Goal: Task Accomplishment & Management: Use online tool/utility

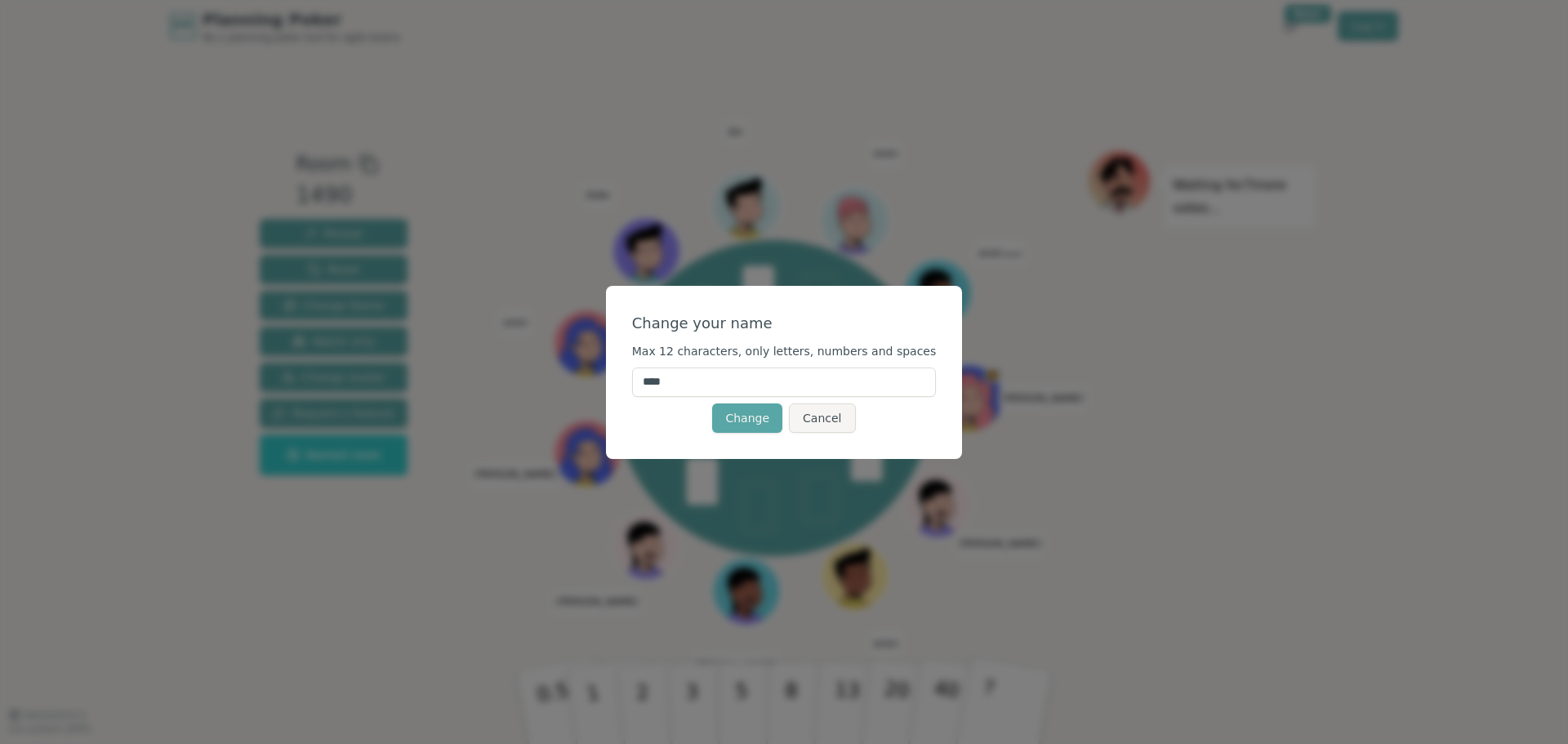
drag, startPoint x: 726, startPoint y: 385, endPoint x: 638, endPoint y: 393, distance: 88.4
click at [638, 393] on div "Change your name Max 12 characters, only letters, numbers and spaces **** Chang…" at bounding box center [784, 373] width 356 height 173
type input "****"
click at [745, 426] on button "Change" at bounding box center [747, 418] width 70 height 29
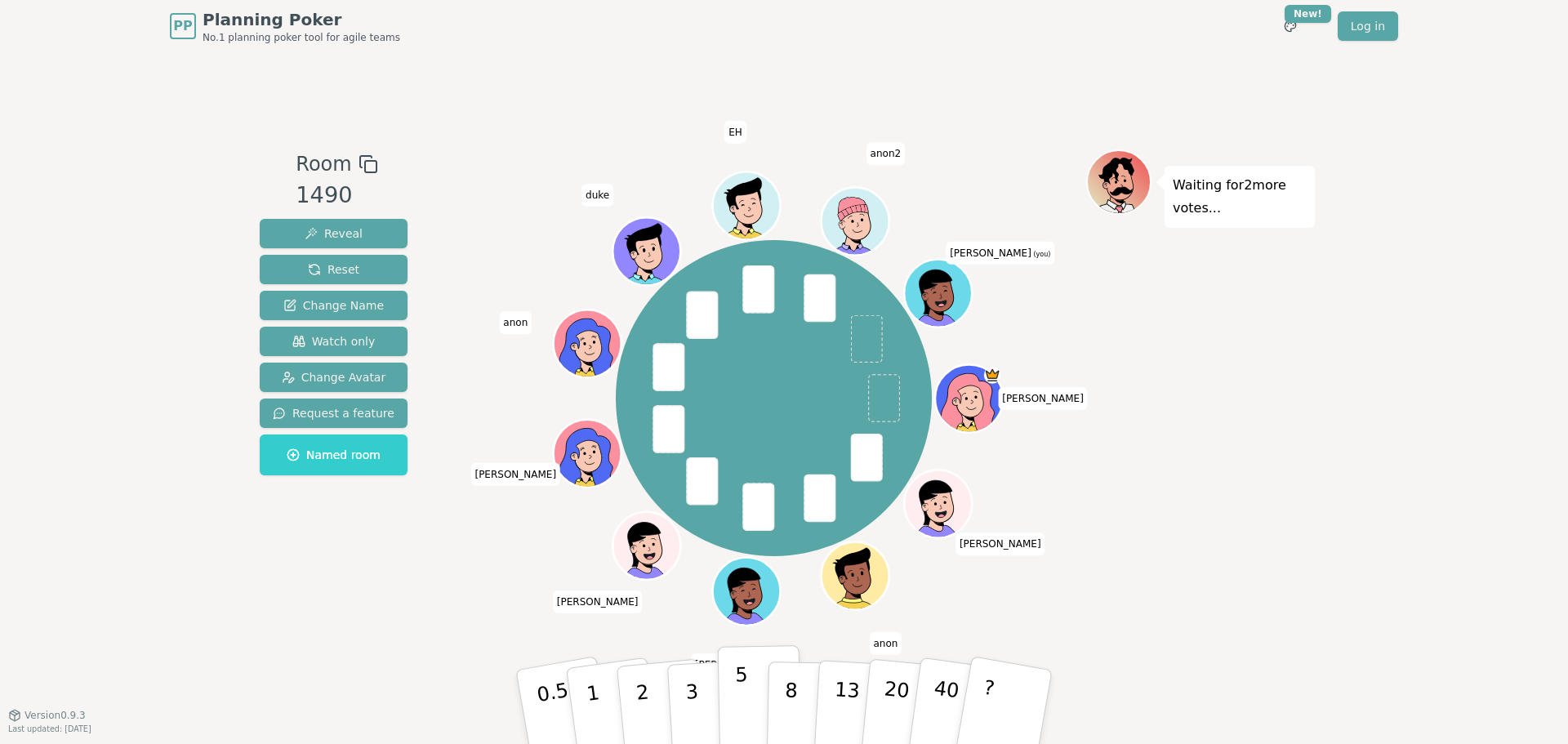
click at [738, 700] on p "5" at bounding box center [741, 707] width 14 height 88
click at [957, 294] on icon at bounding box center [939, 291] width 67 height 8
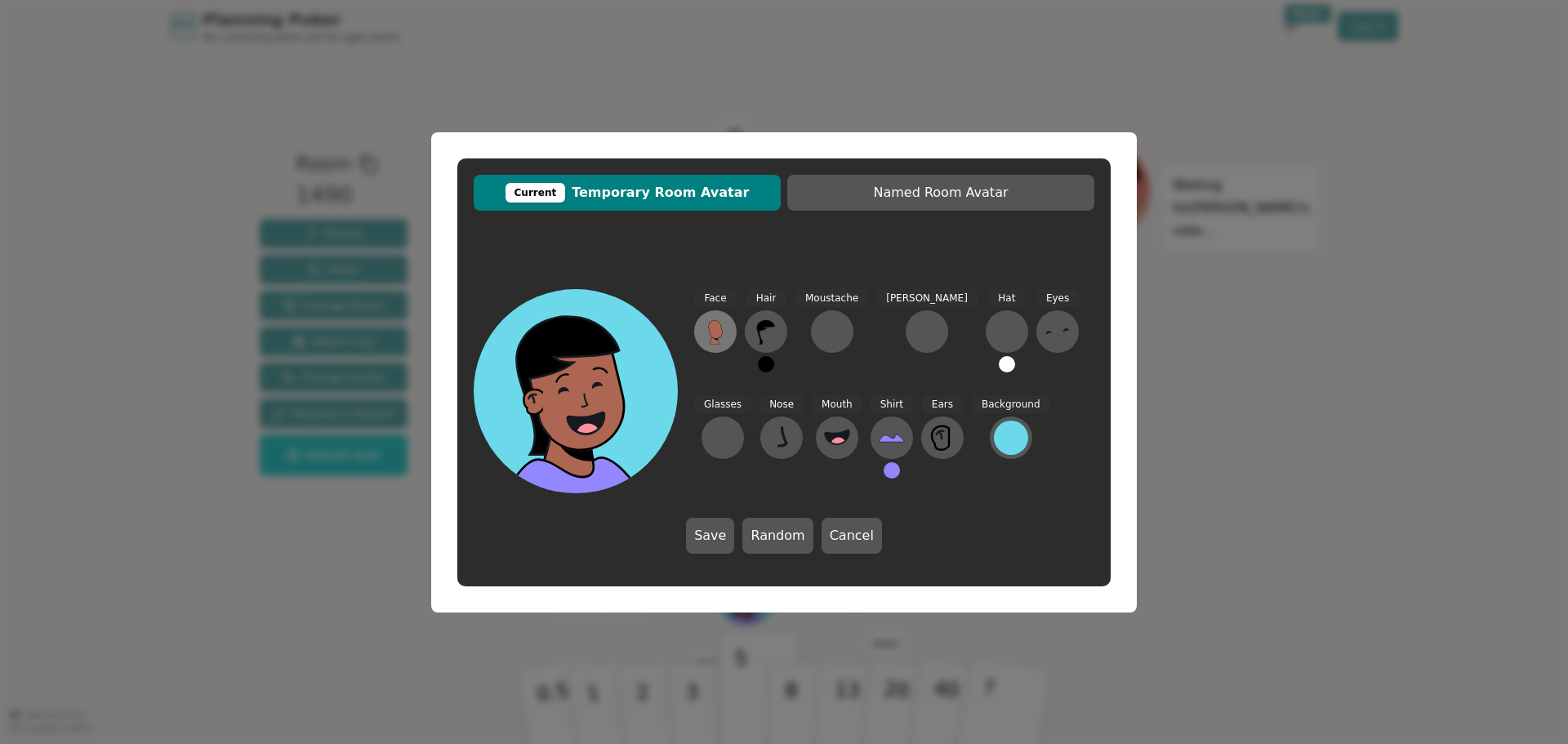
click at [701, 328] on button at bounding box center [715, 331] width 43 height 43
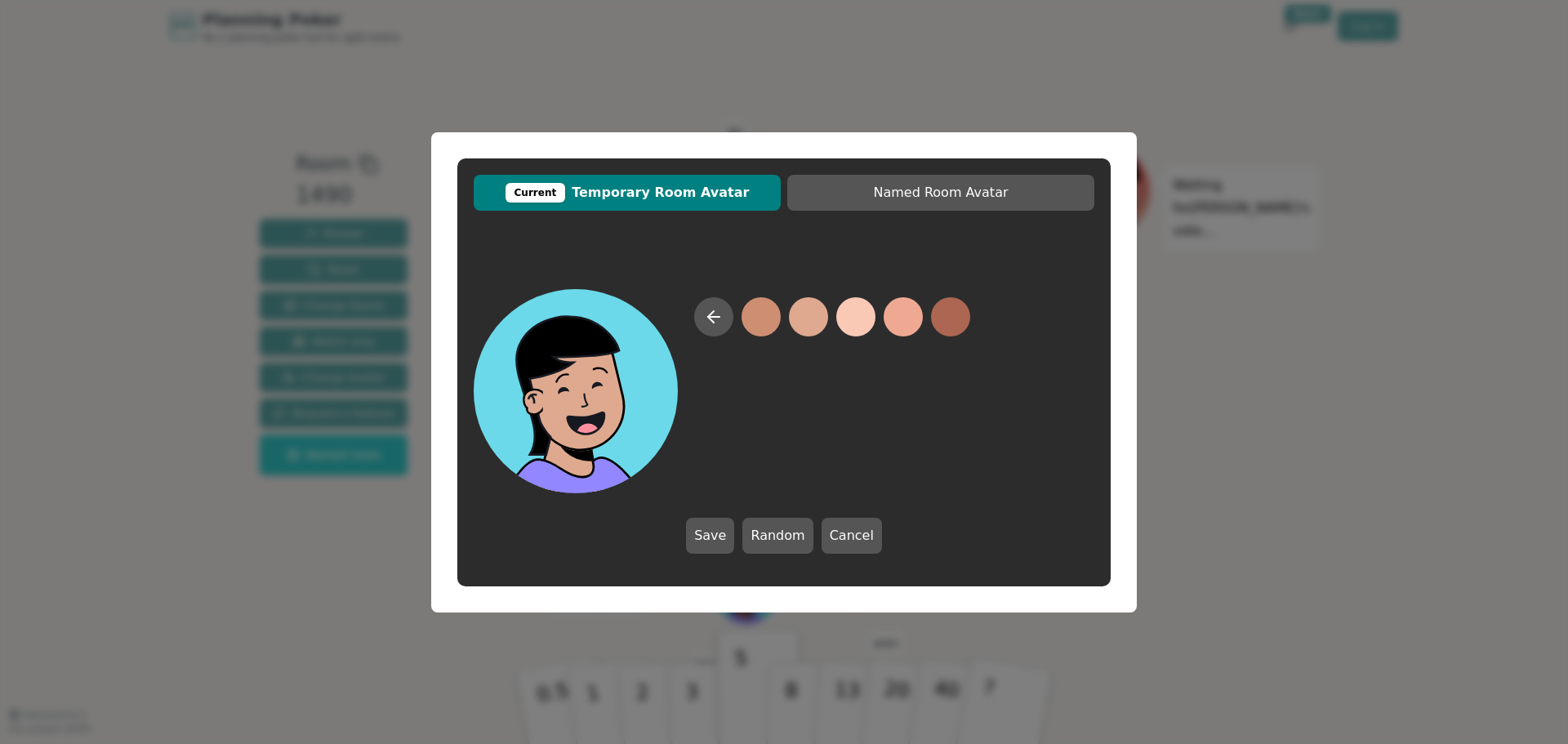
click at [818, 320] on button at bounding box center [808, 316] width 39 height 39
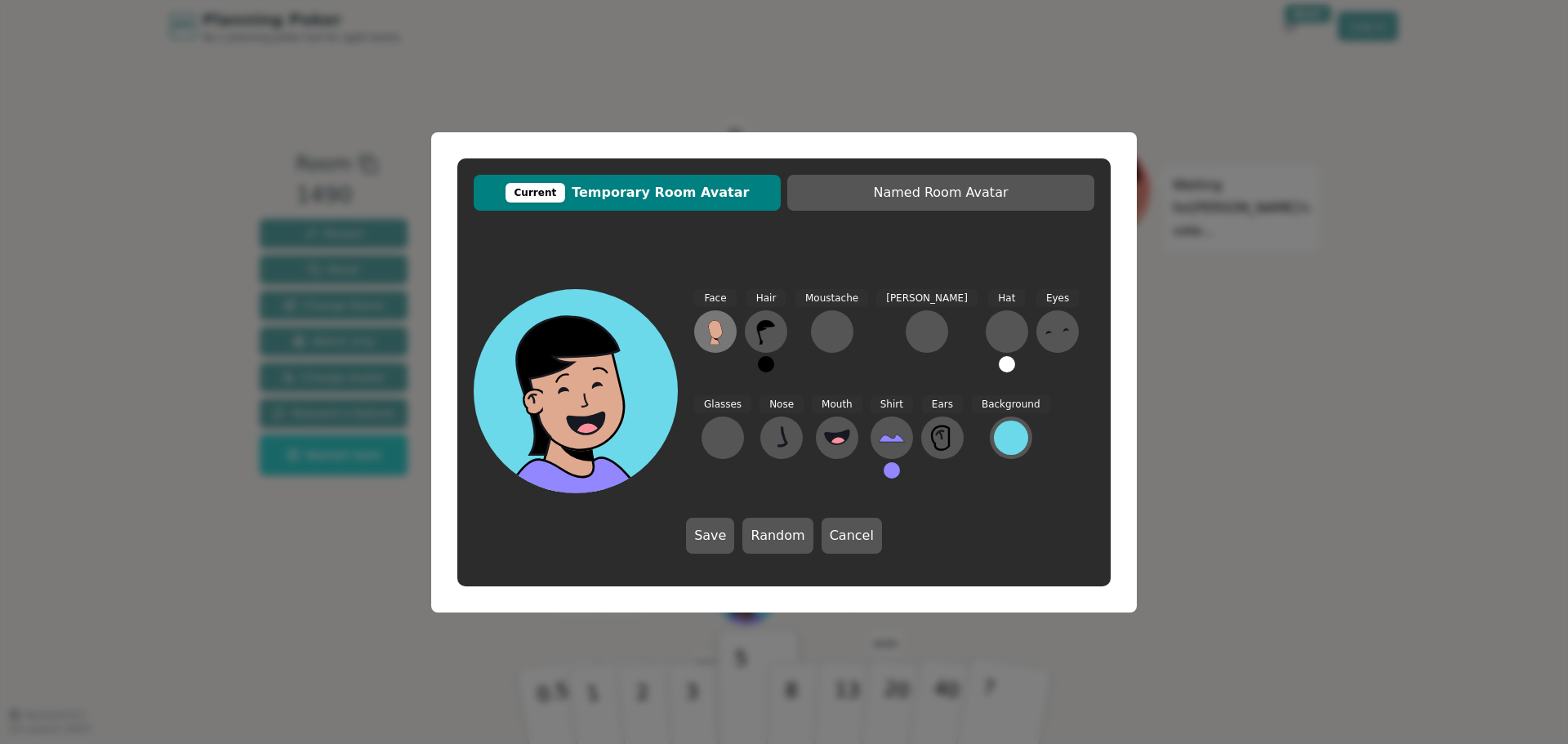
click at [721, 331] on icon at bounding box center [715, 329] width 14 height 18
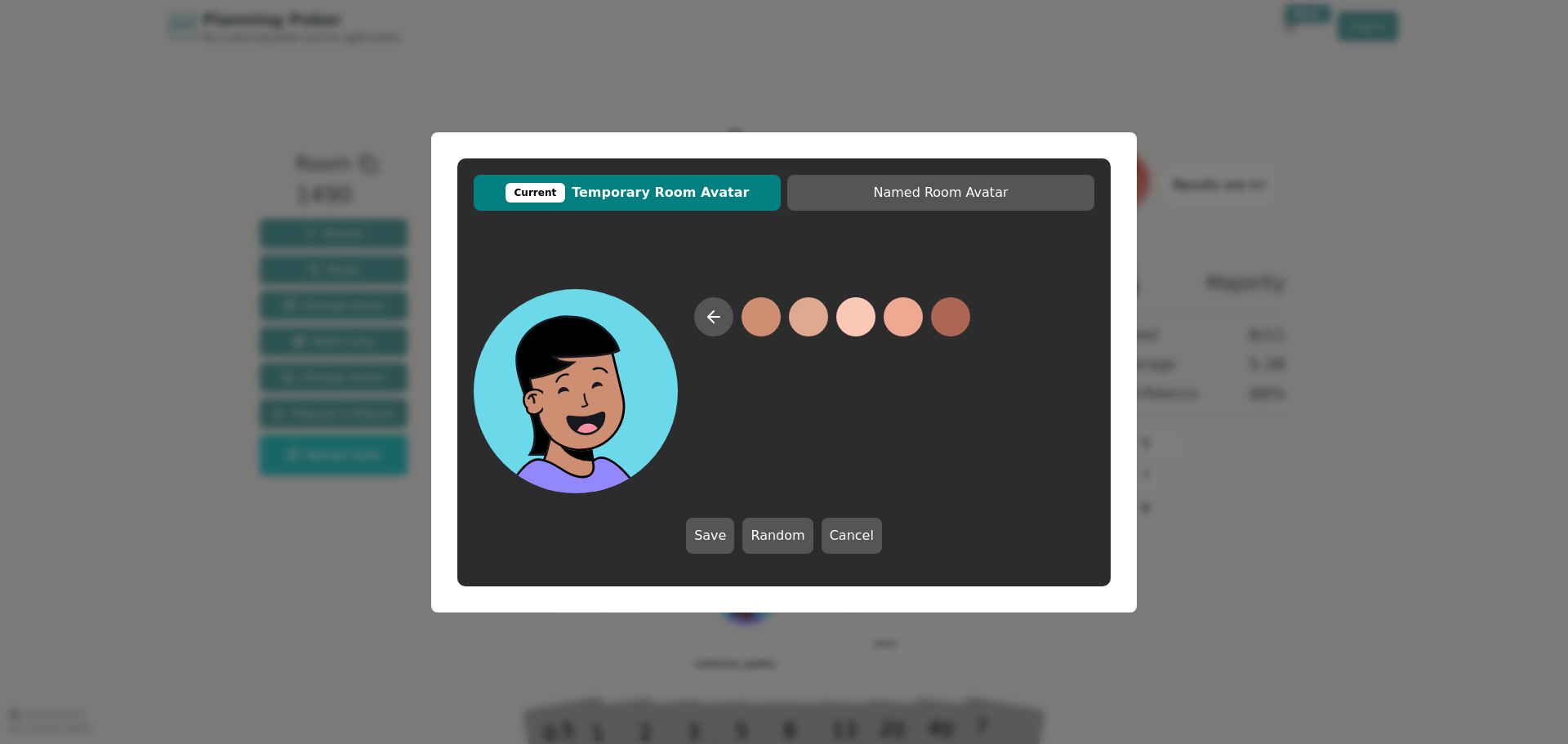
click at [768, 317] on button at bounding box center [760, 316] width 39 height 39
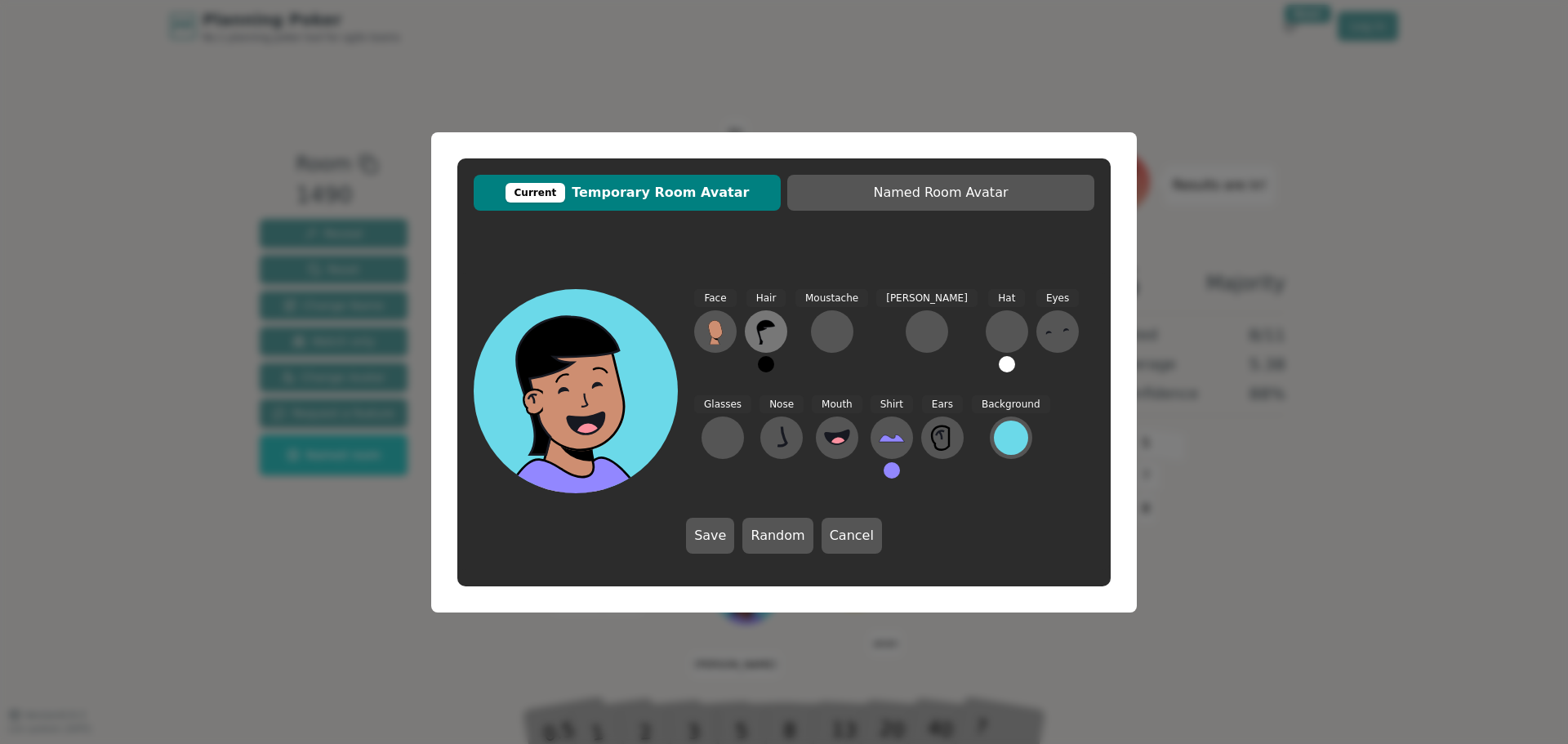
click at [774, 334] on icon at bounding box center [766, 331] width 26 height 26
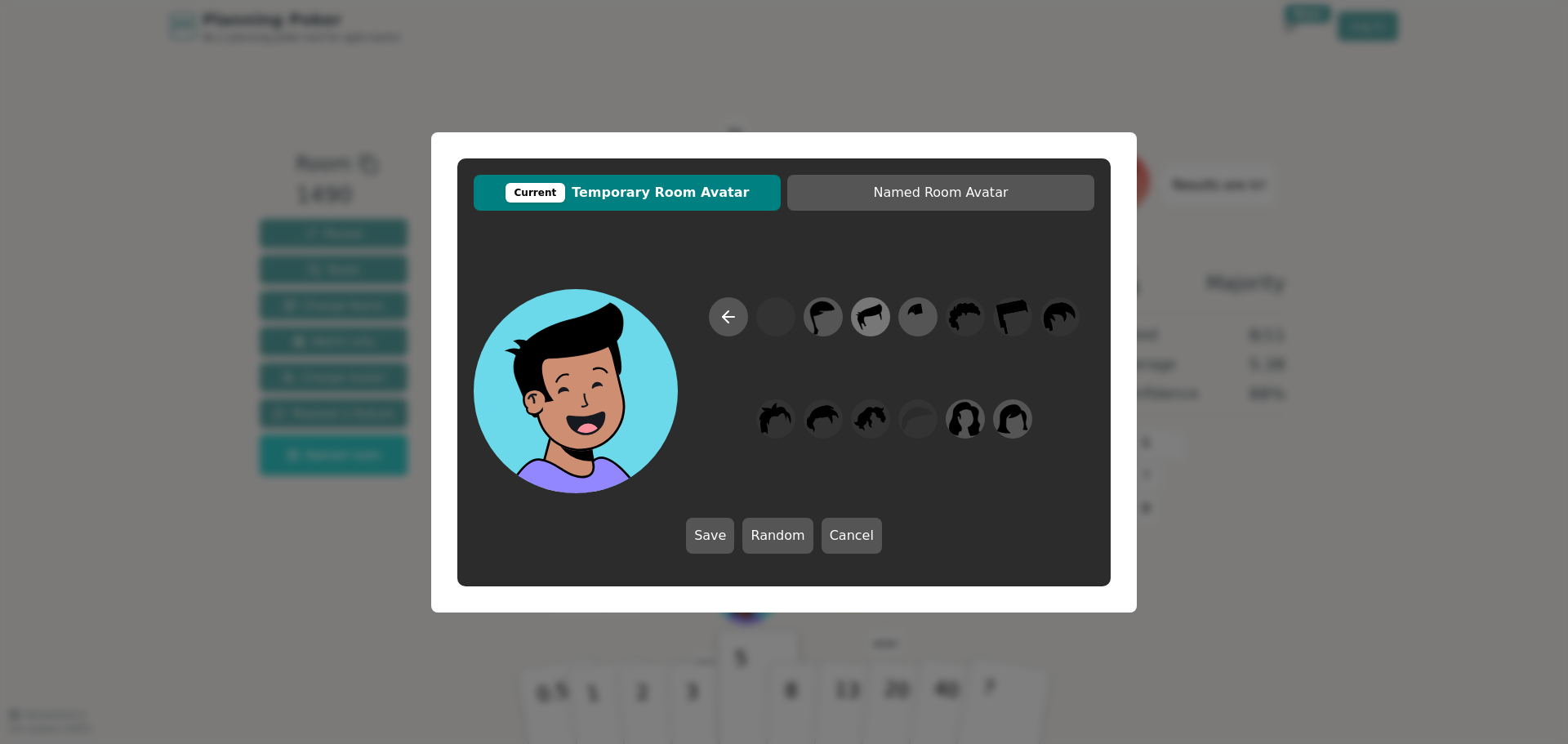
click at [866, 322] on icon at bounding box center [870, 316] width 32 height 36
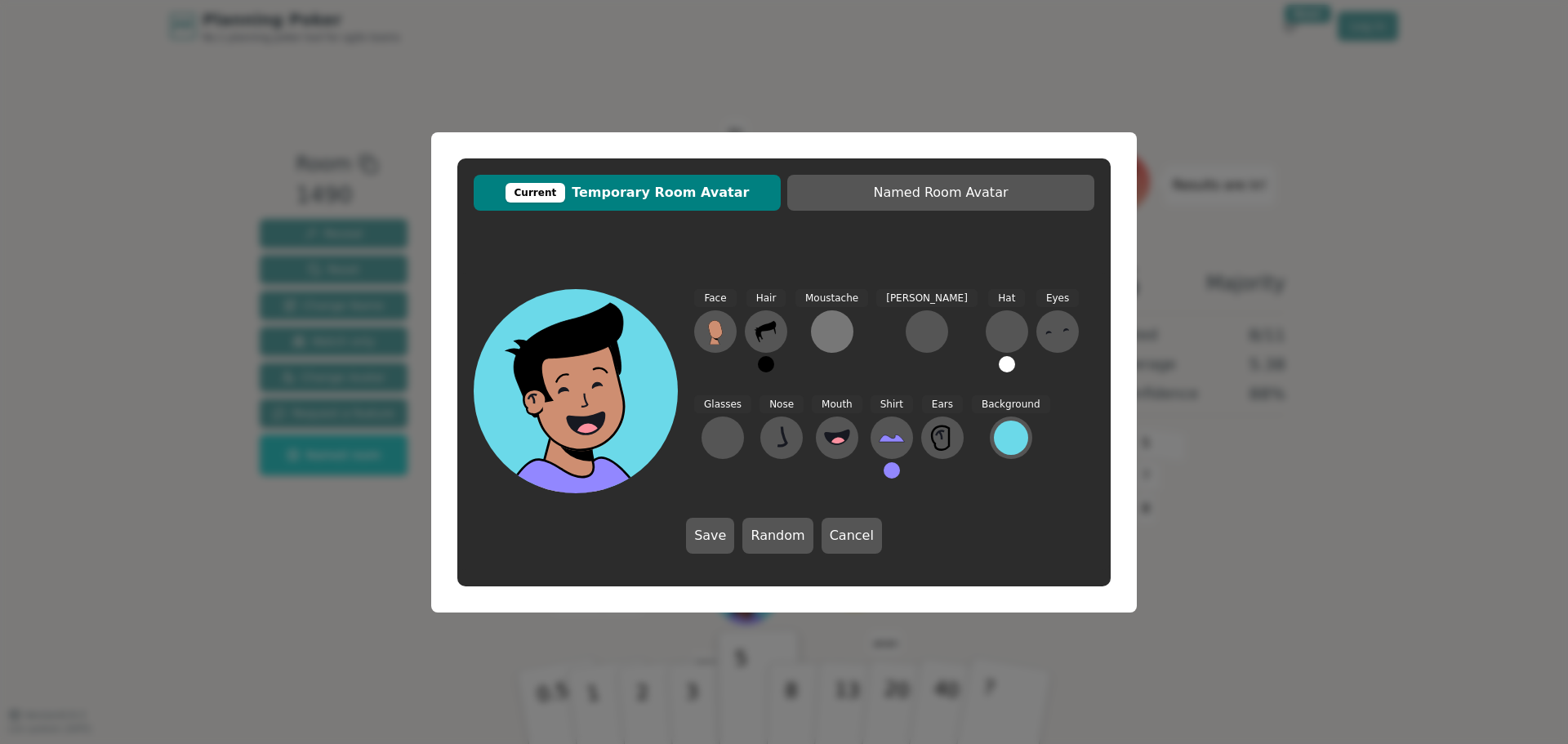
click at [837, 340] on div at bounding box center [832, 331] width 26 height 26
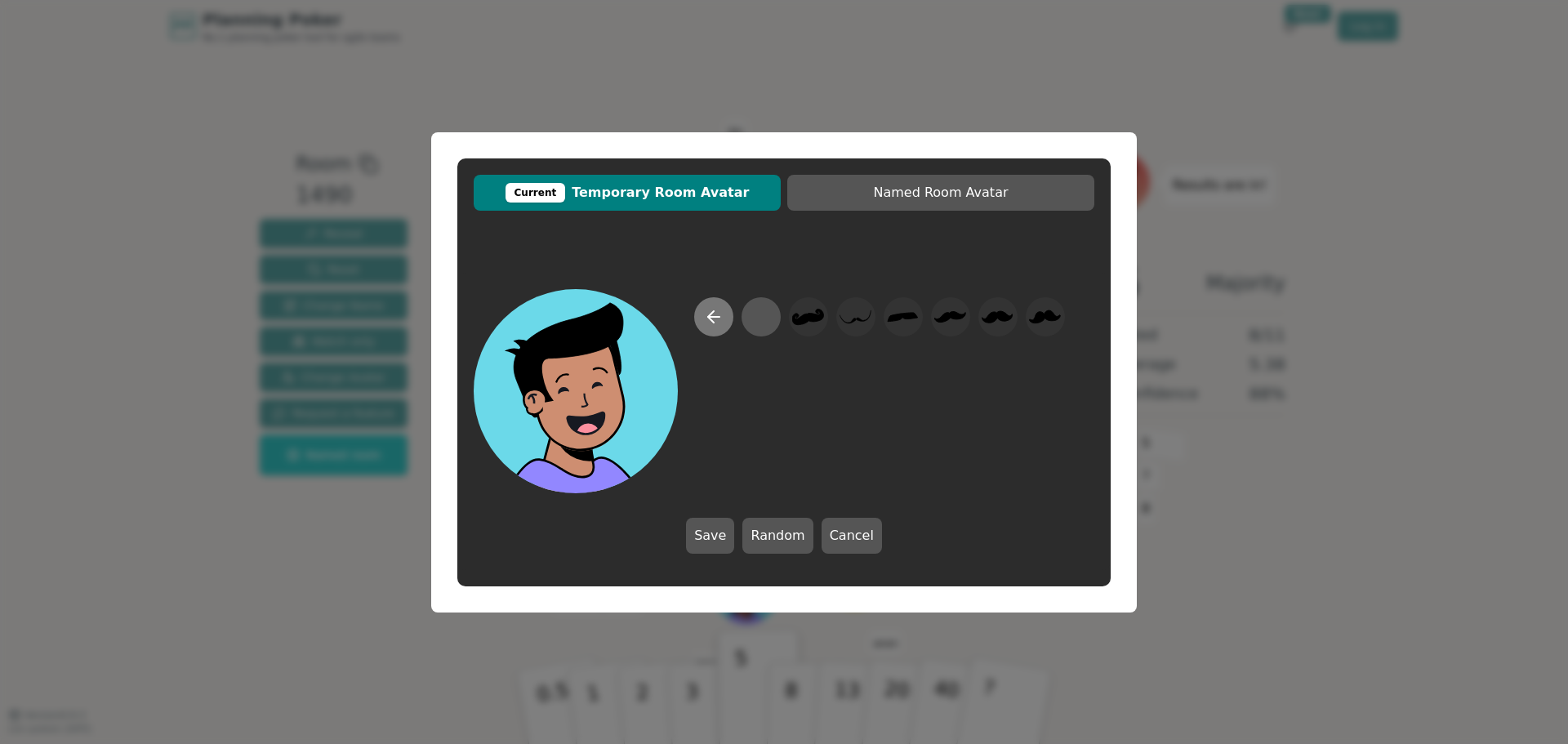
click at [717, 317] on icon at bounding box center [714, 317] width 20 height 20
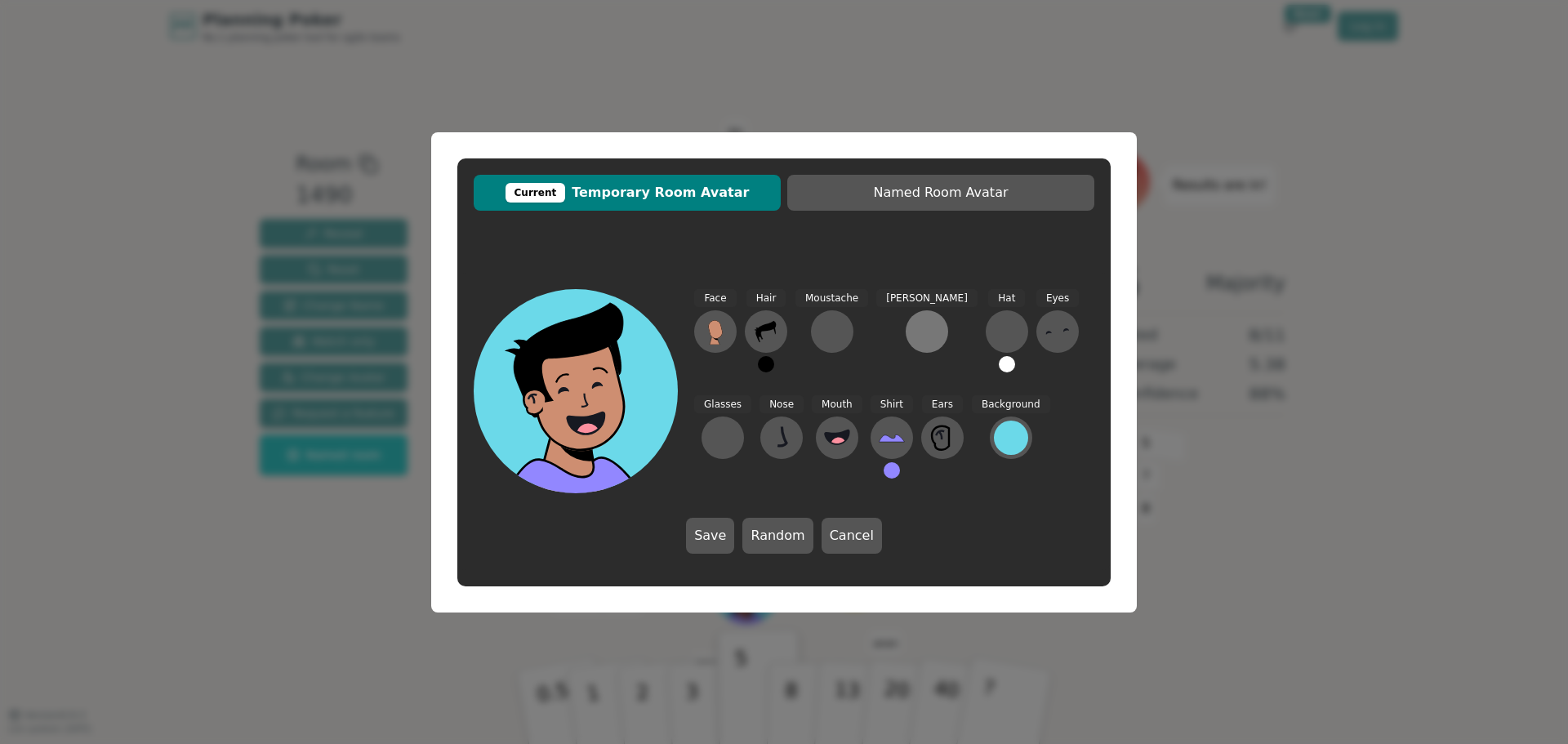
click at [913, 328] on div at bounding box center [926, 331] width 26 height 26
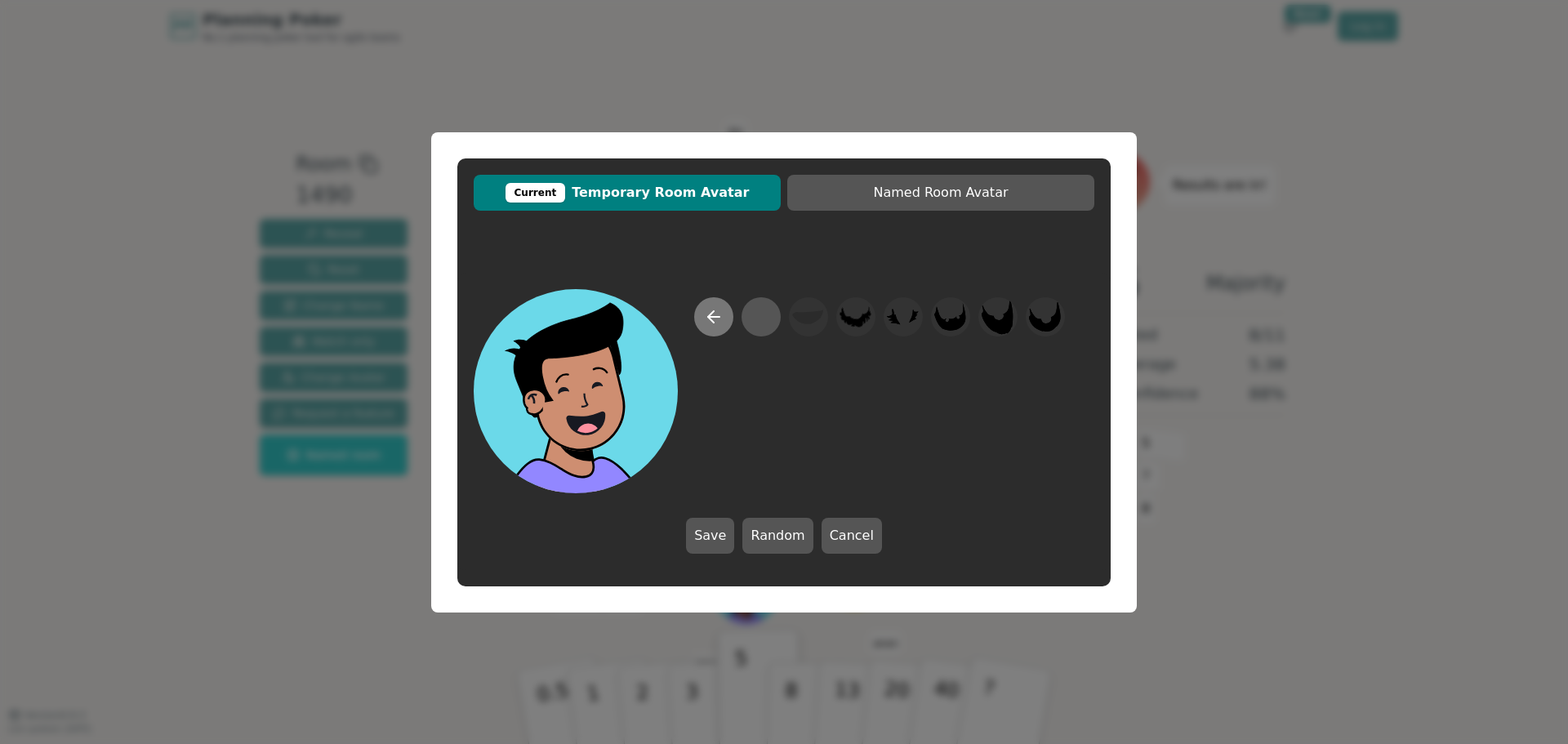
click at [722, 323] on icon at bounding box center [714, 317] width 20 height 20
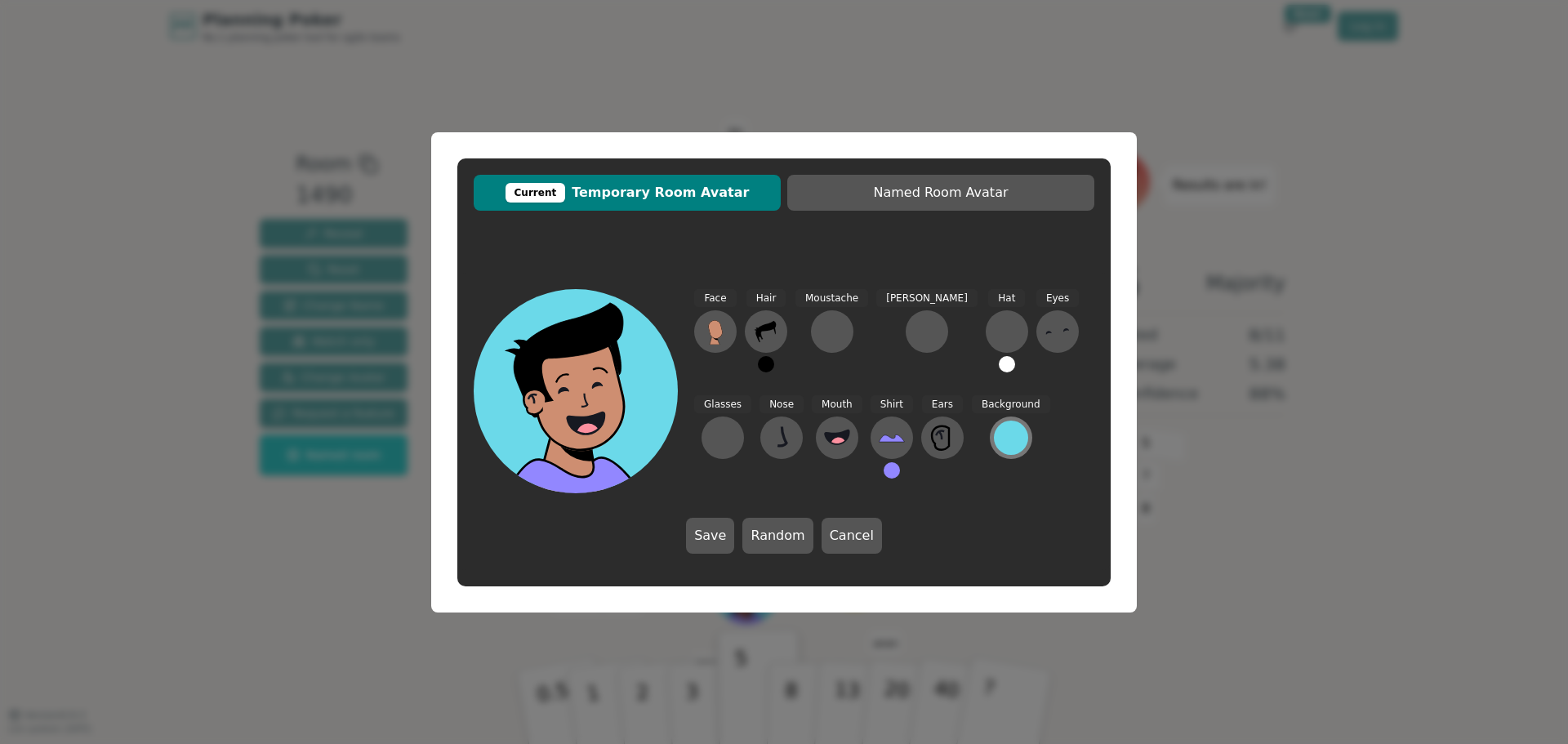
click at [994, 435] on div at bounding box center [1011, 438] width 35 height 35
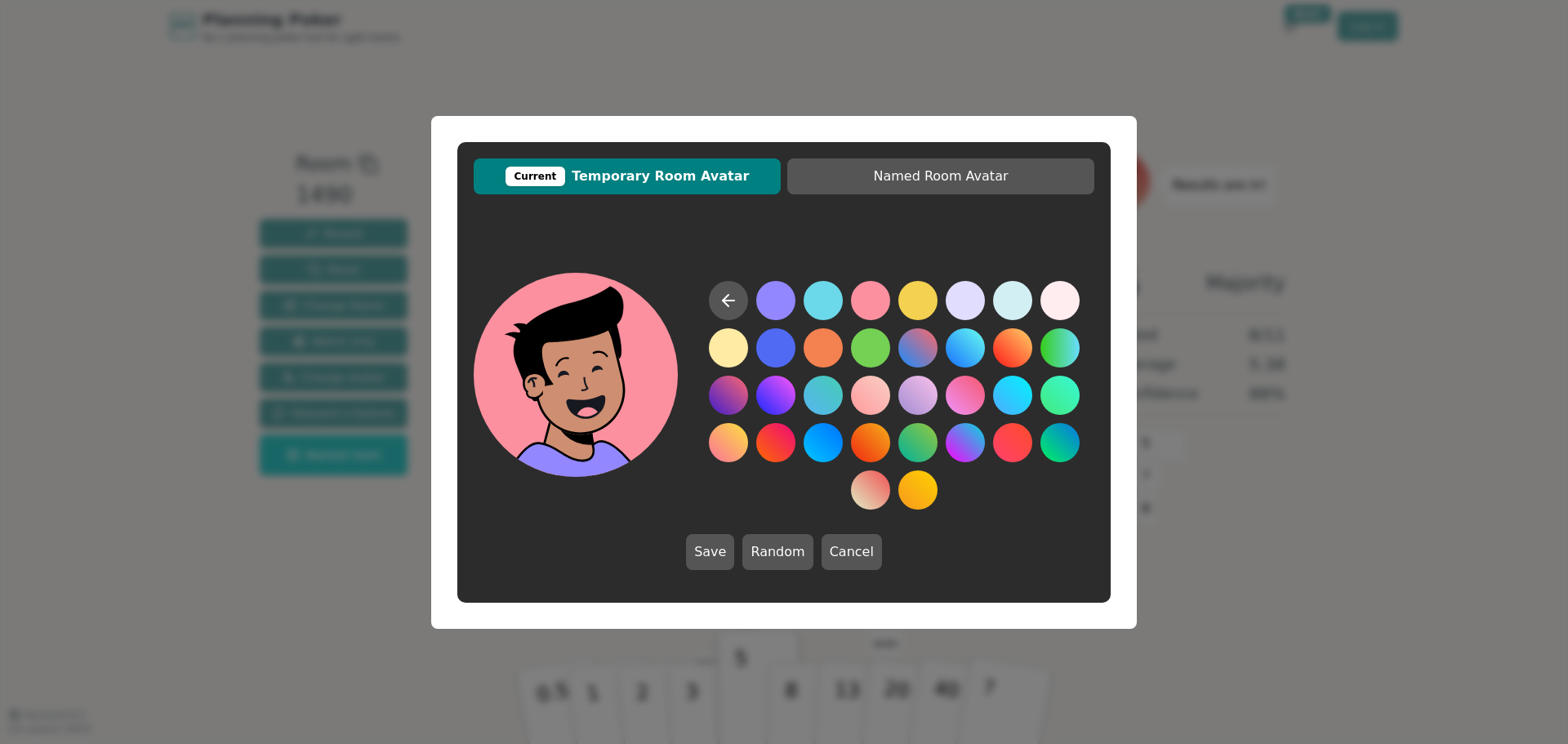
click at [872, 300] on button at bounding box center [870, 300] width 39 height 39
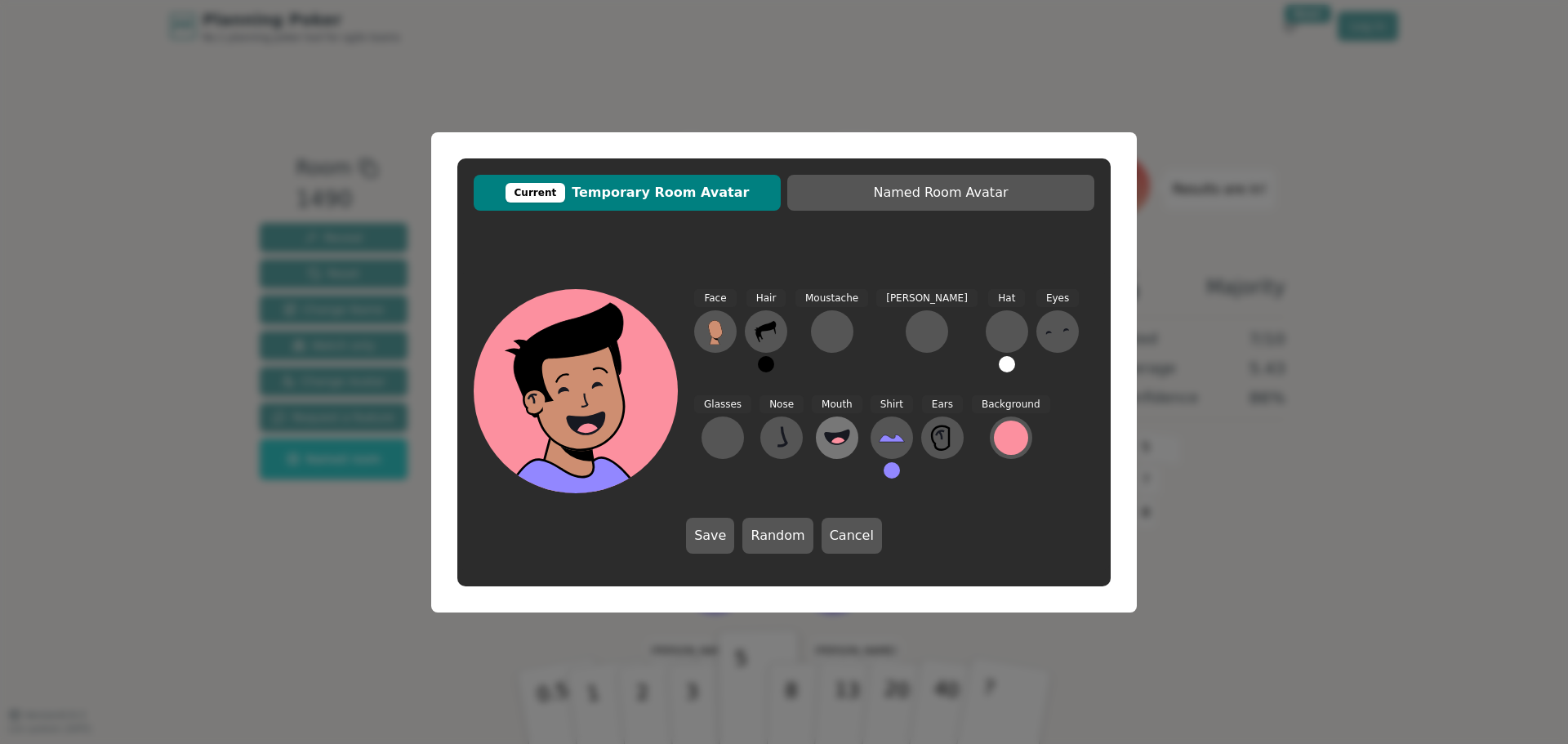
click at [830, 441] on circle at bounding box center [838, 445] width 17 height 17
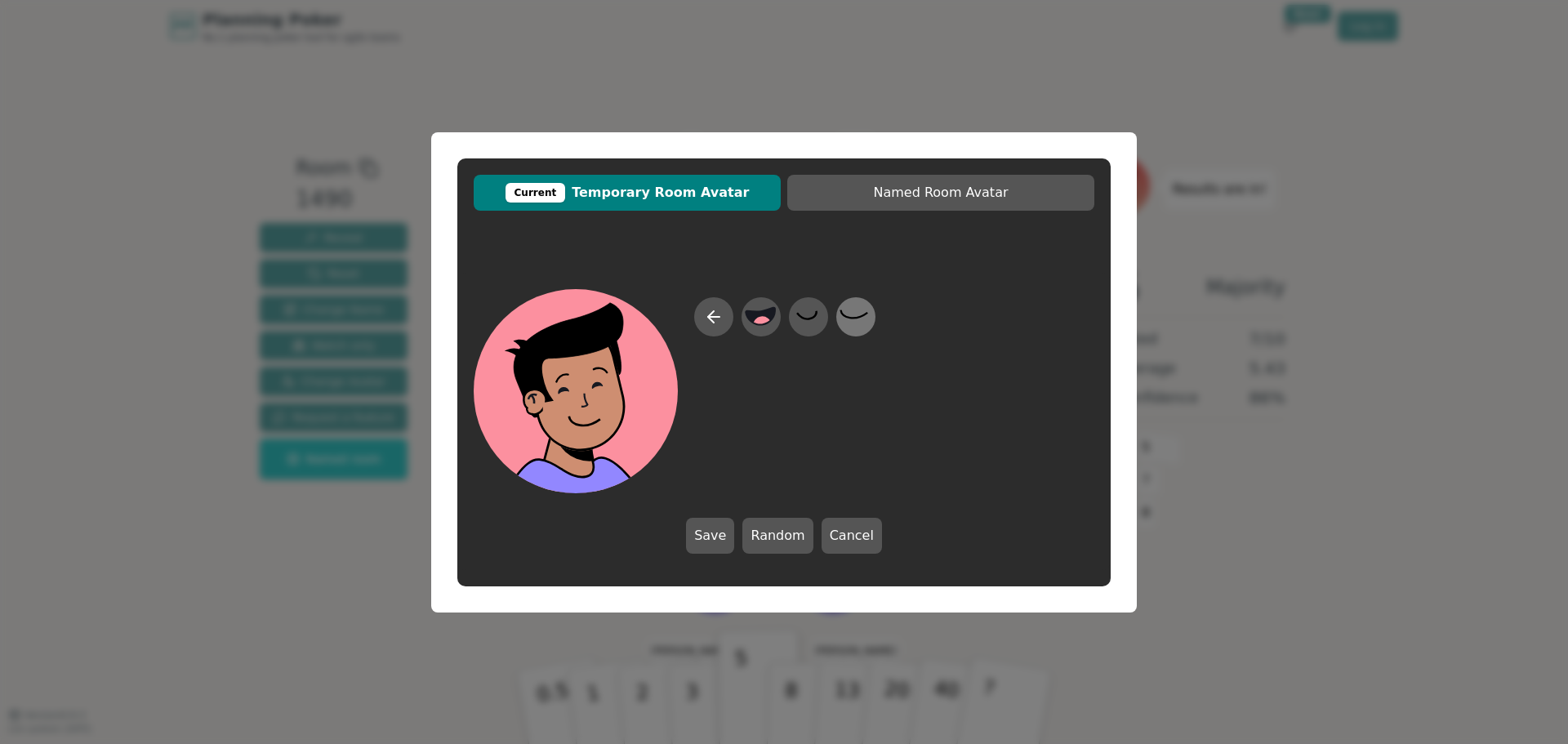
click at [862, 316] on icon at bounding box center [855, 314] width 27 height 8
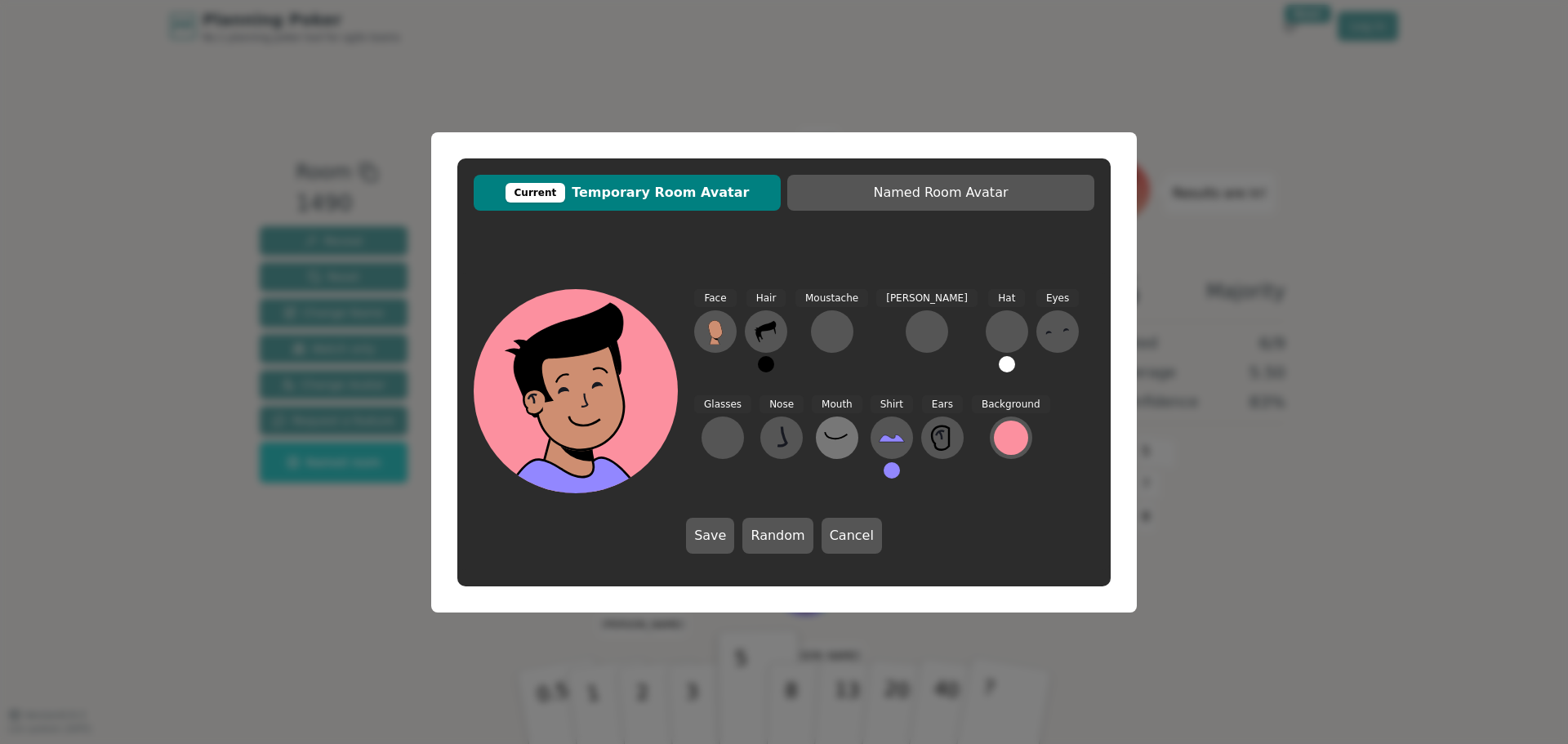
click at [824, 442] on icon at bounding box center [837, 438] width 26 height 26
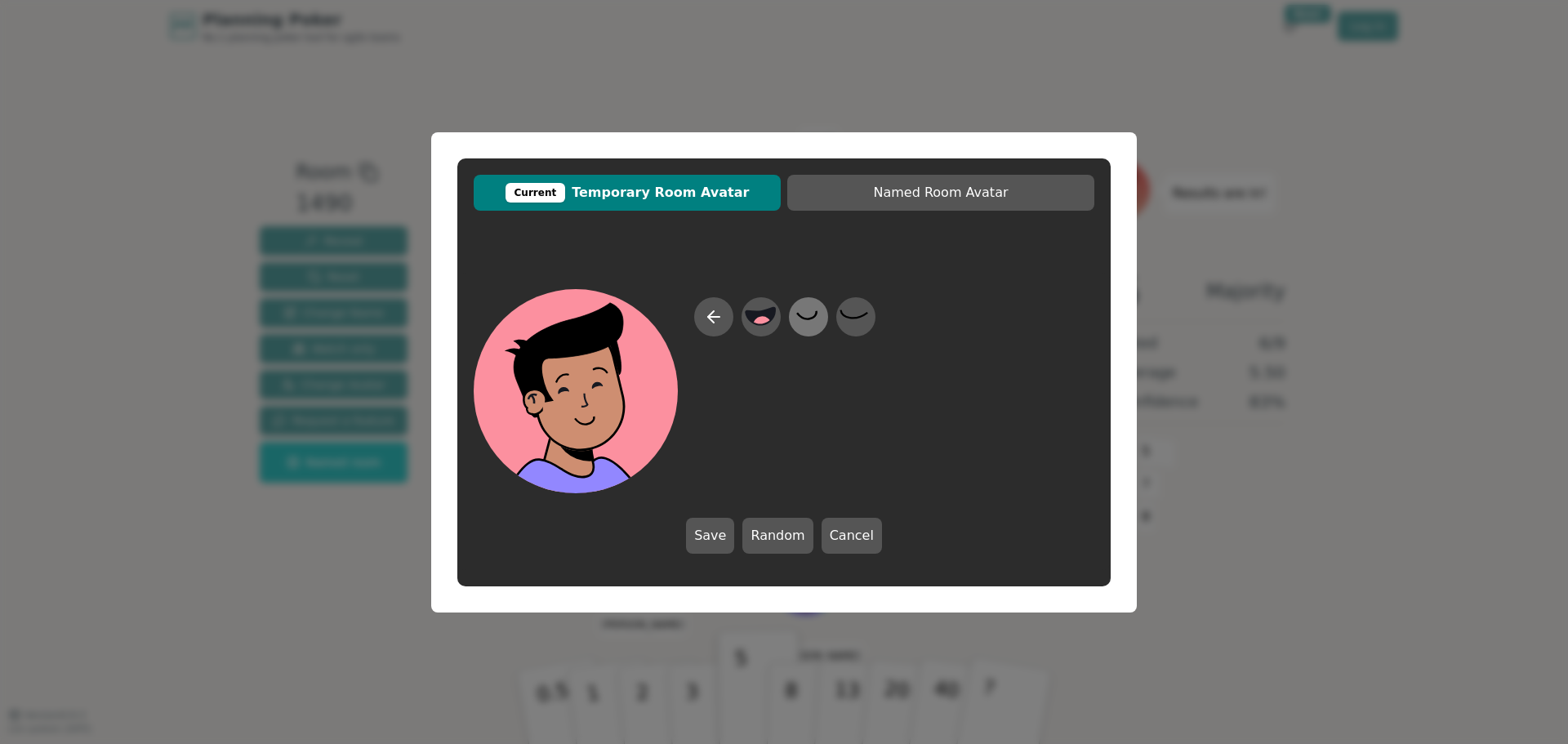
click at [809, 318] on icon at bounding box center [808, 314] width 20 height 8
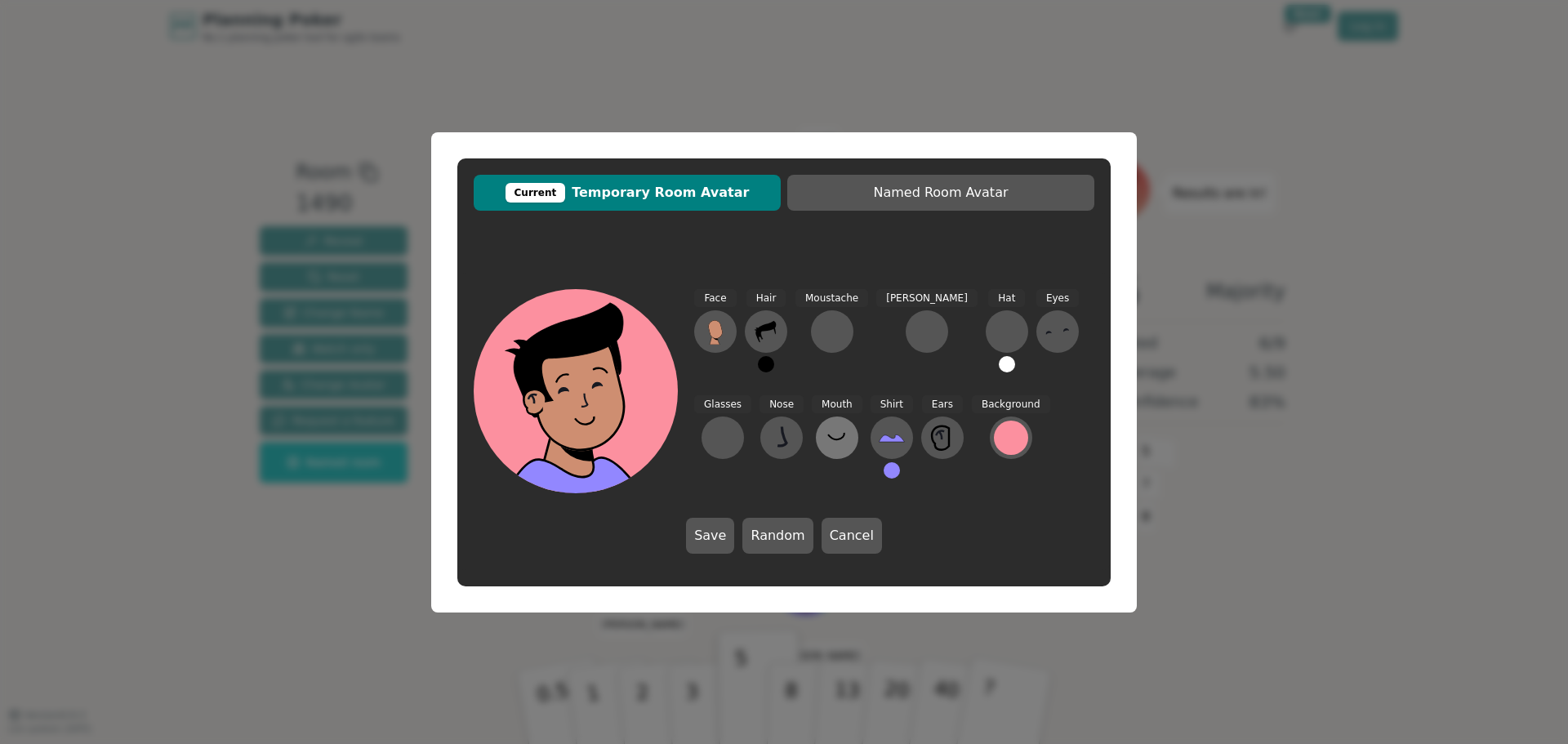
click at [824, 449] on icon at bounding box center [837, 438] width 26 height 26
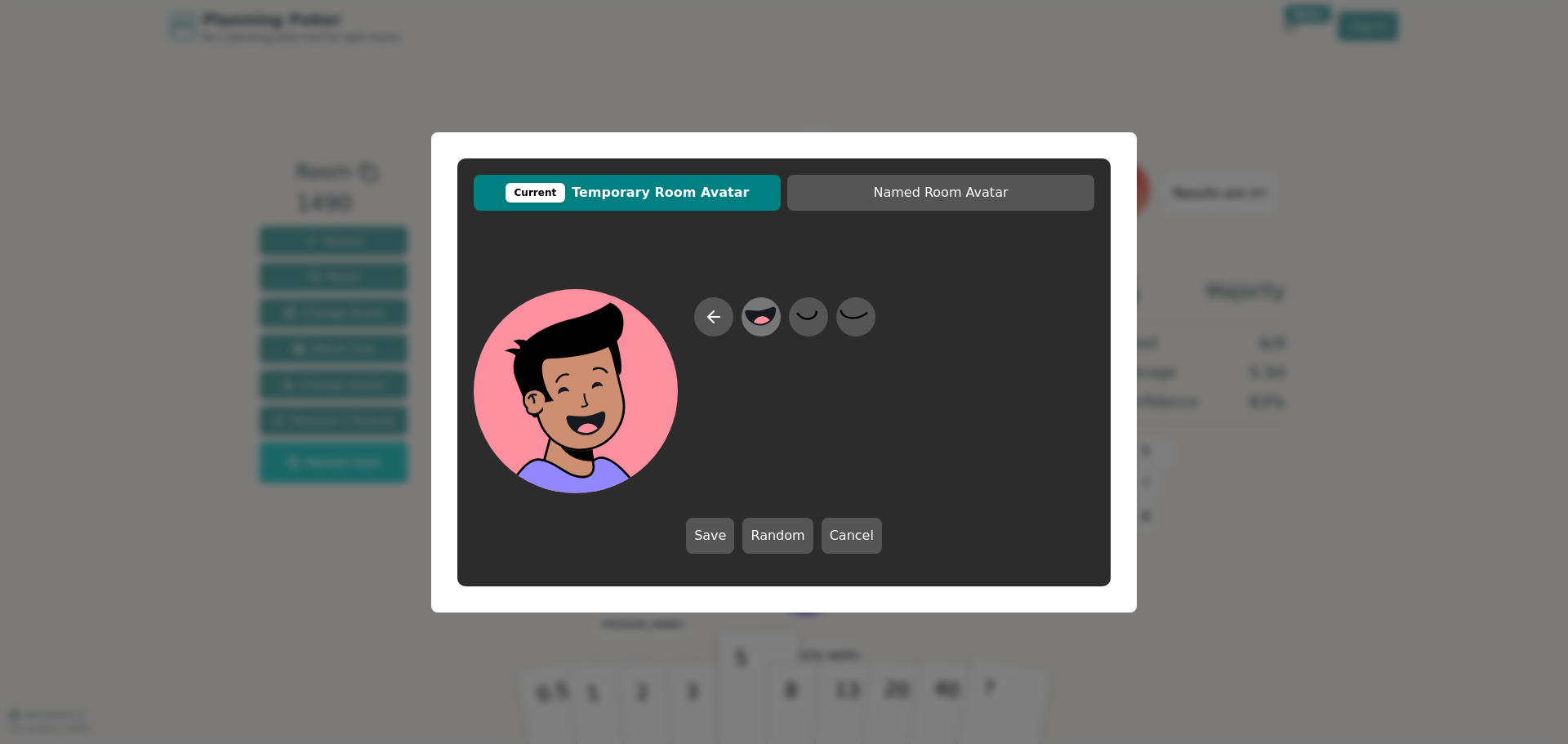
click at [758, 314] on icon at bounding box center [761, 315] width 29 height 17
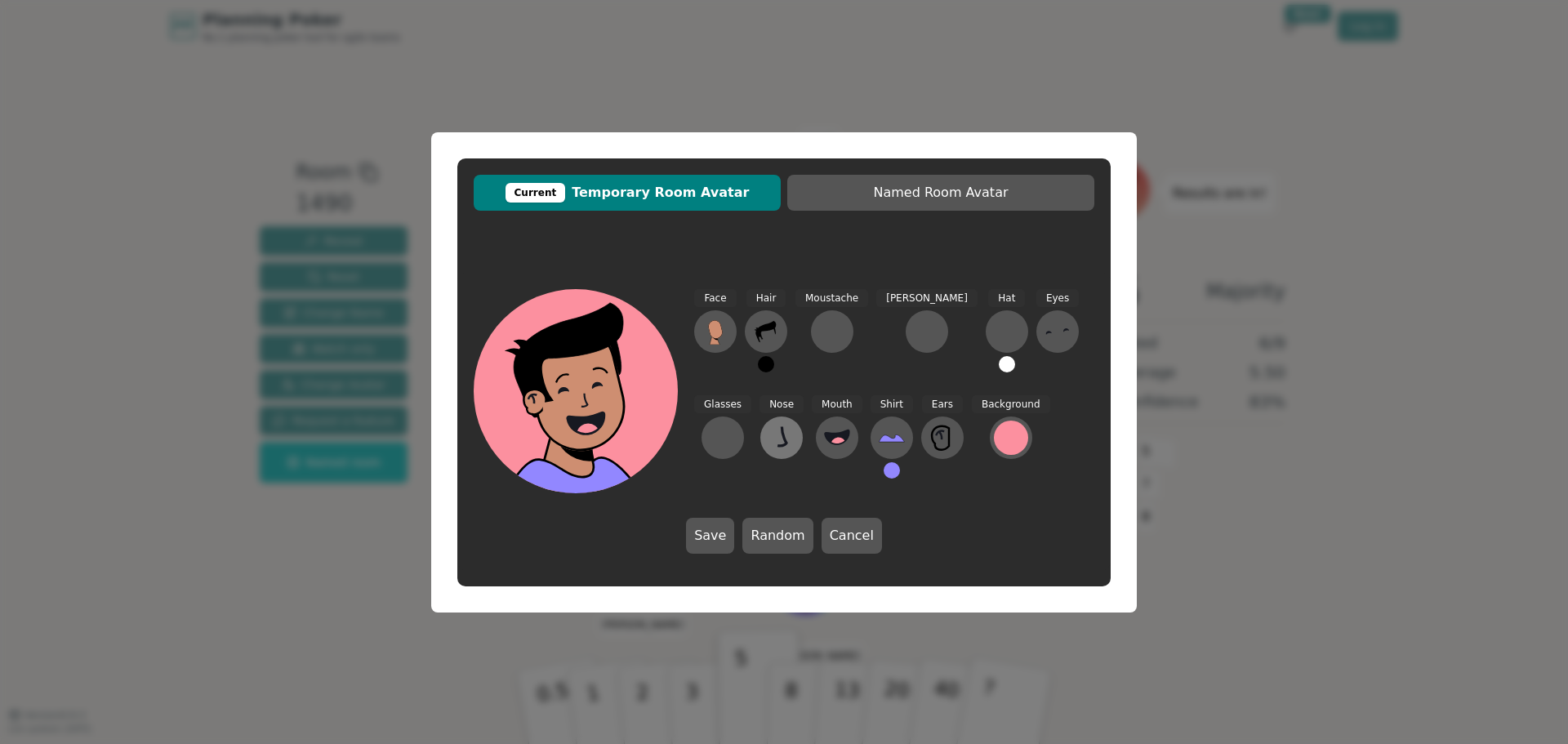
click at [769, 443] on icon at bounding box center [781, 438] width 26 height 26
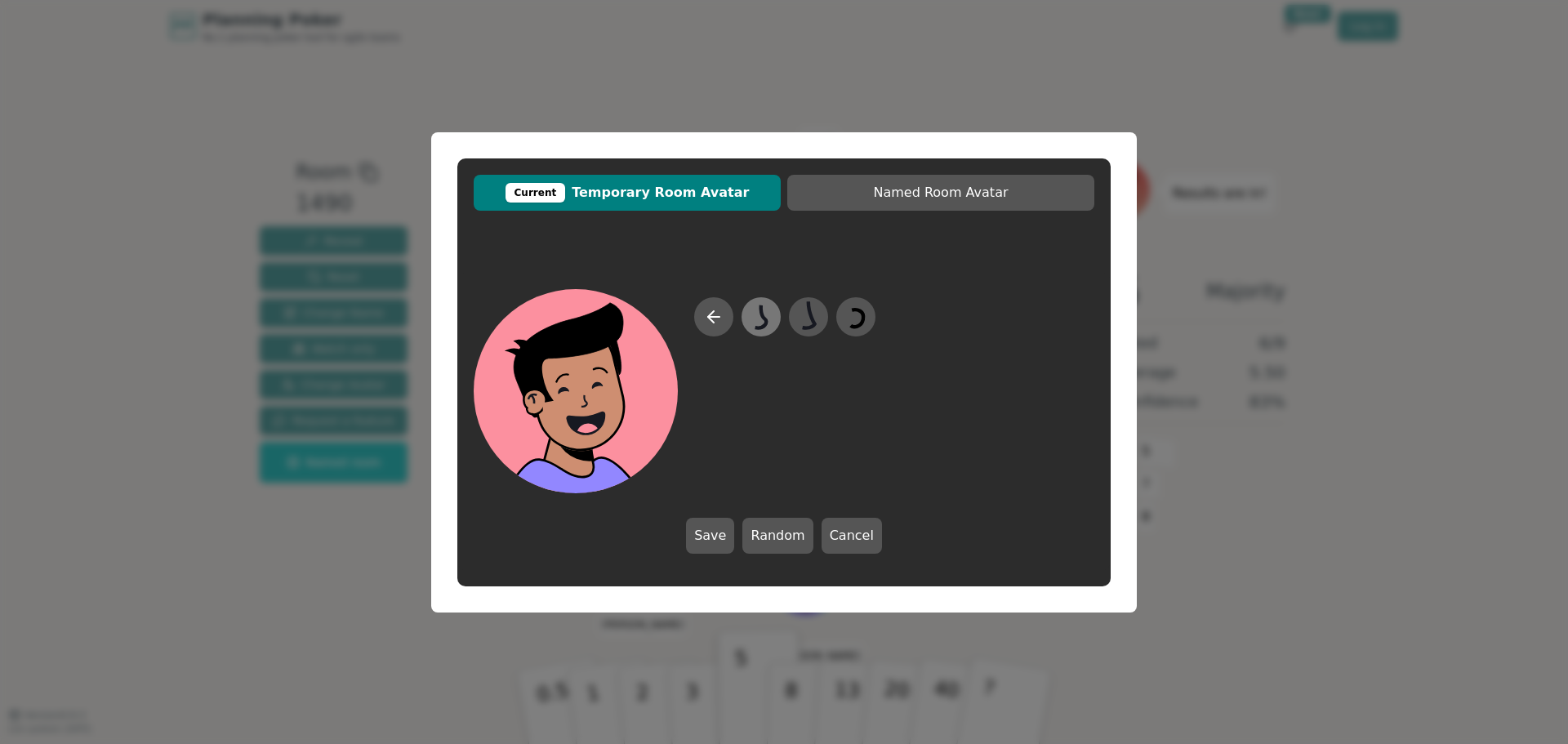
click at [761, 326] on icon at bounding box center [761, 315] width 12 height 23
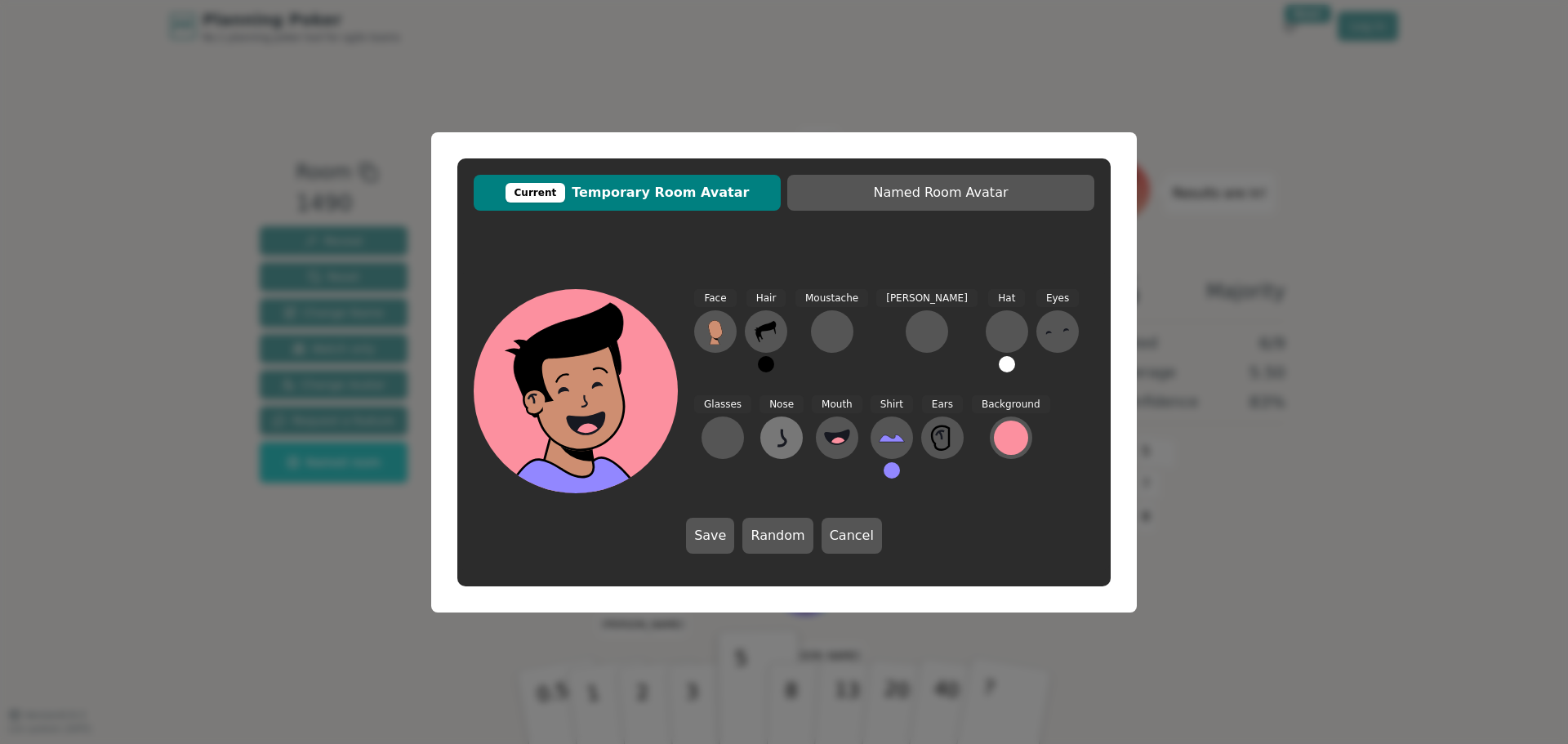
click at [769, 448] on icon at bounding box center [781, 438] width 26 height 26
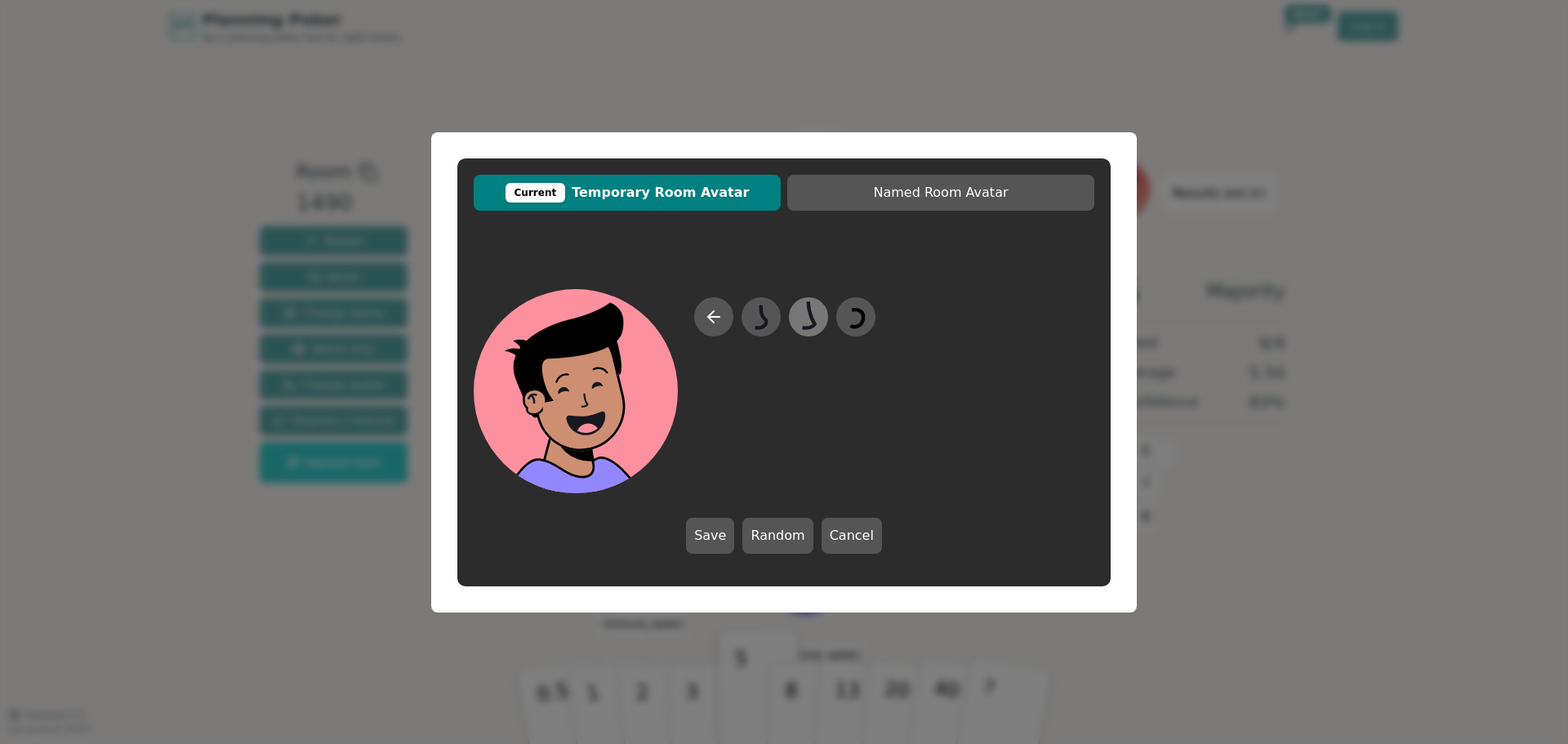
click at [809, 317] on icon at bounding box center [808, 316] width 32 height 36
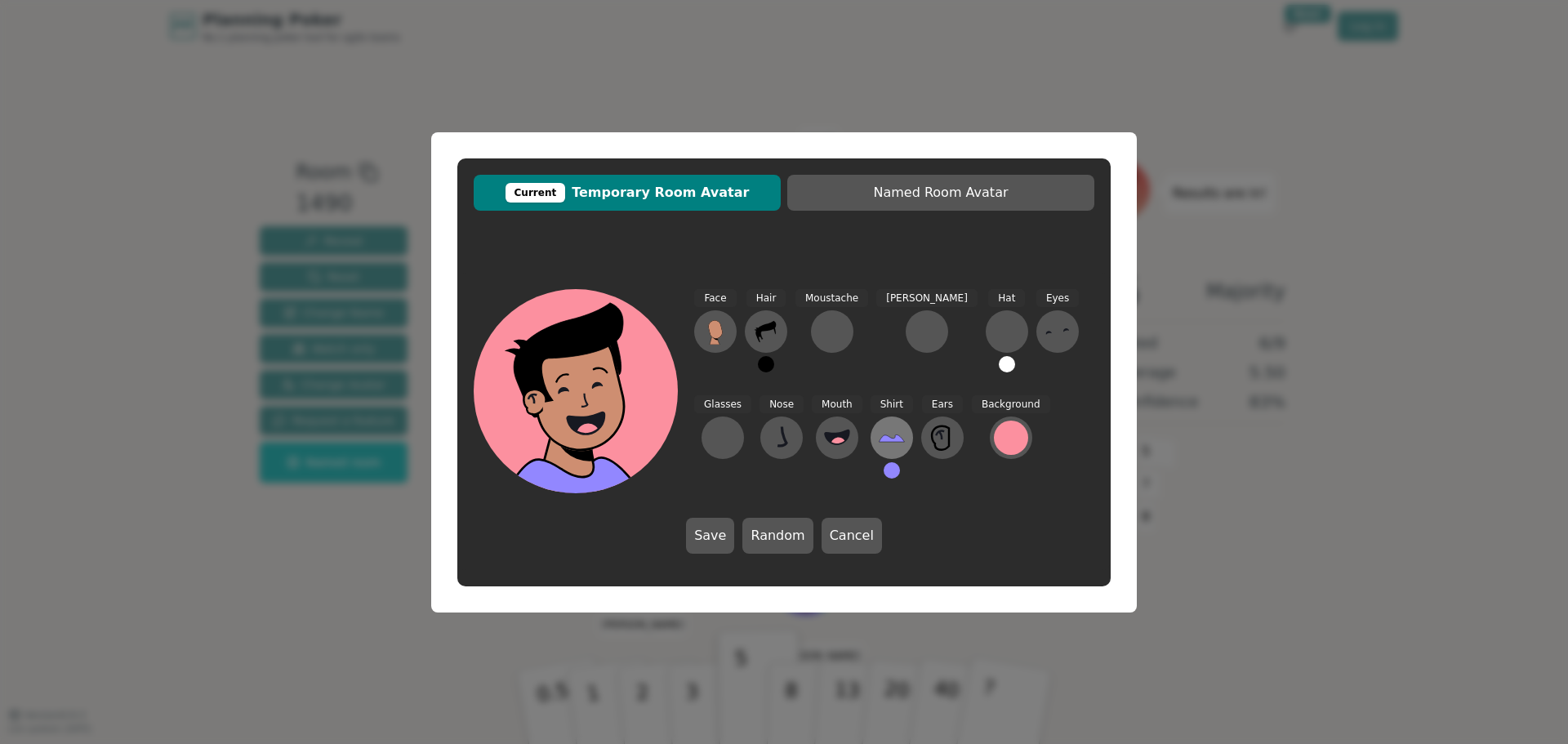
click at [879, 437] on icon at bounding box center [892, 438] width 26 height 26
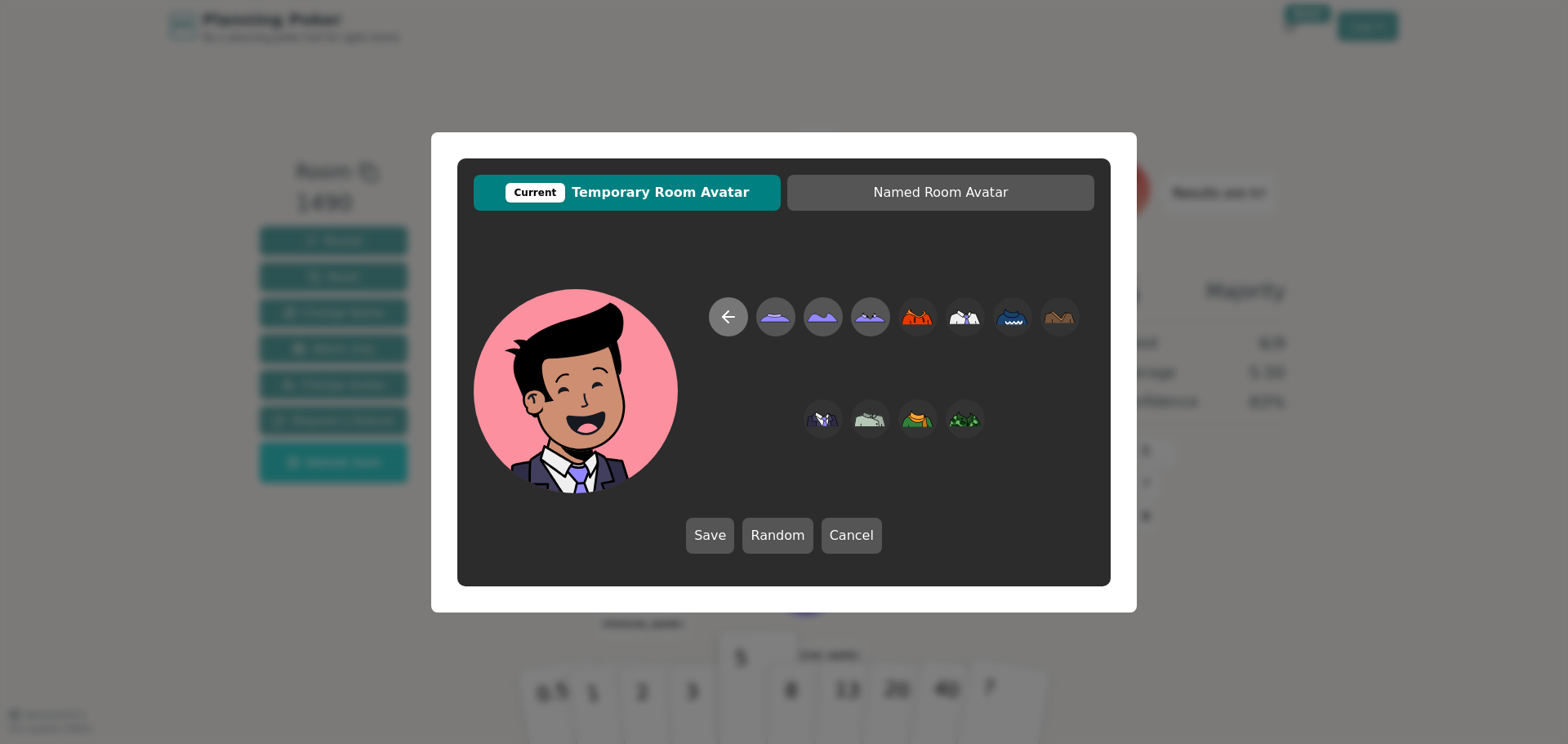
click at [727, 317] on icon at bounding box center [728, 317] width 12 height 0
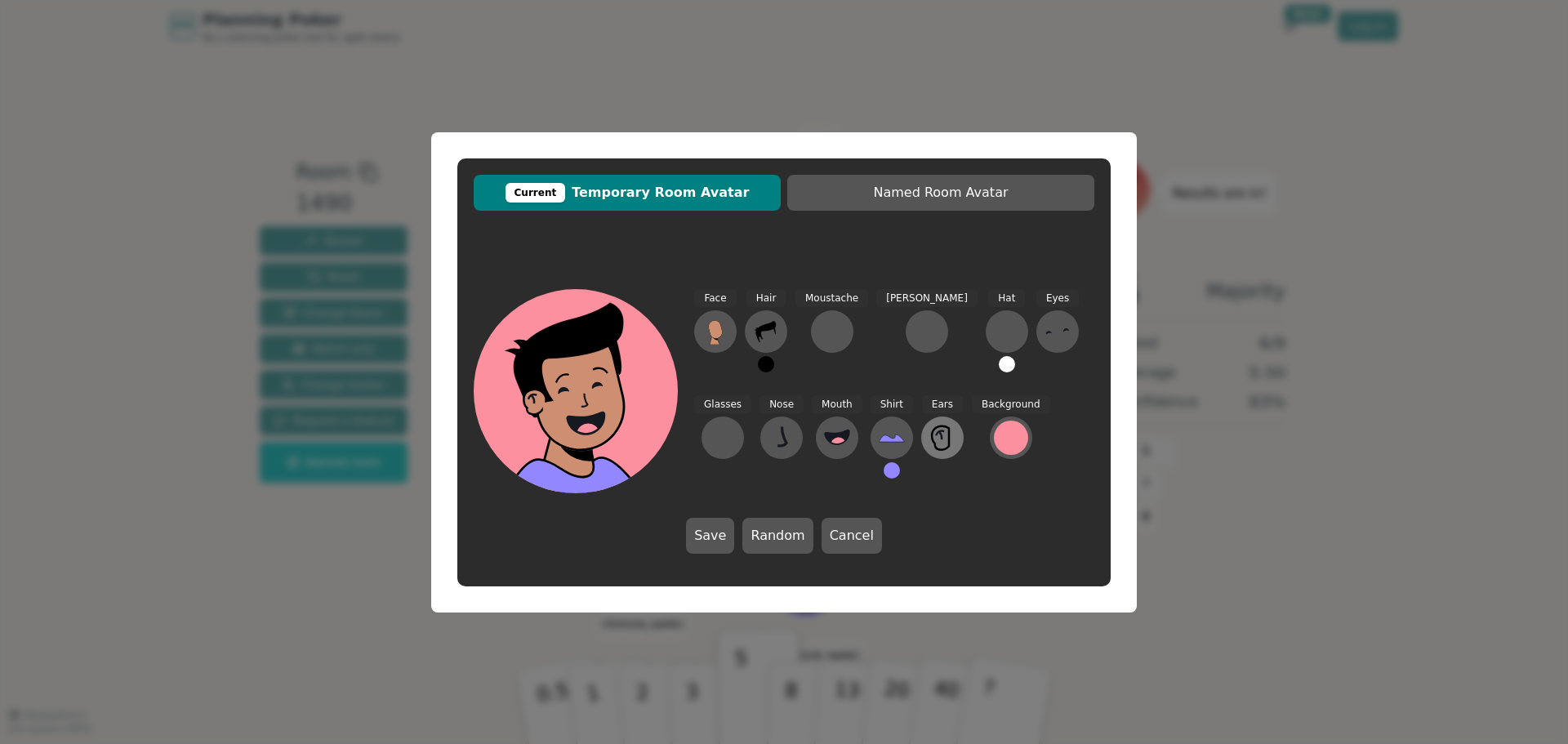
click at [932, 437] on icon at bounding box center [940, 439] width 17 height 24
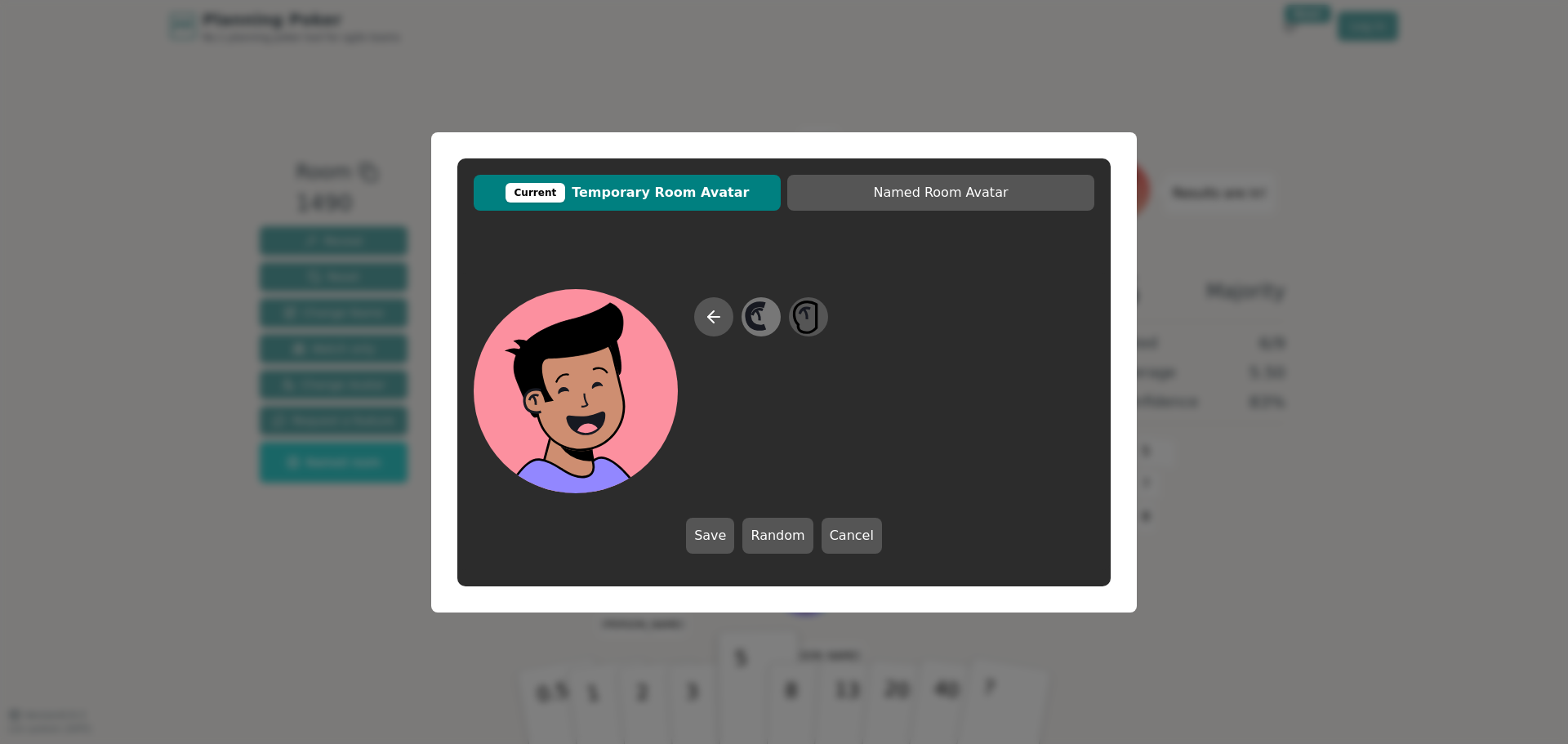
click at [763, 319] on icon at bounding box center [760, 316] width 32 height 36
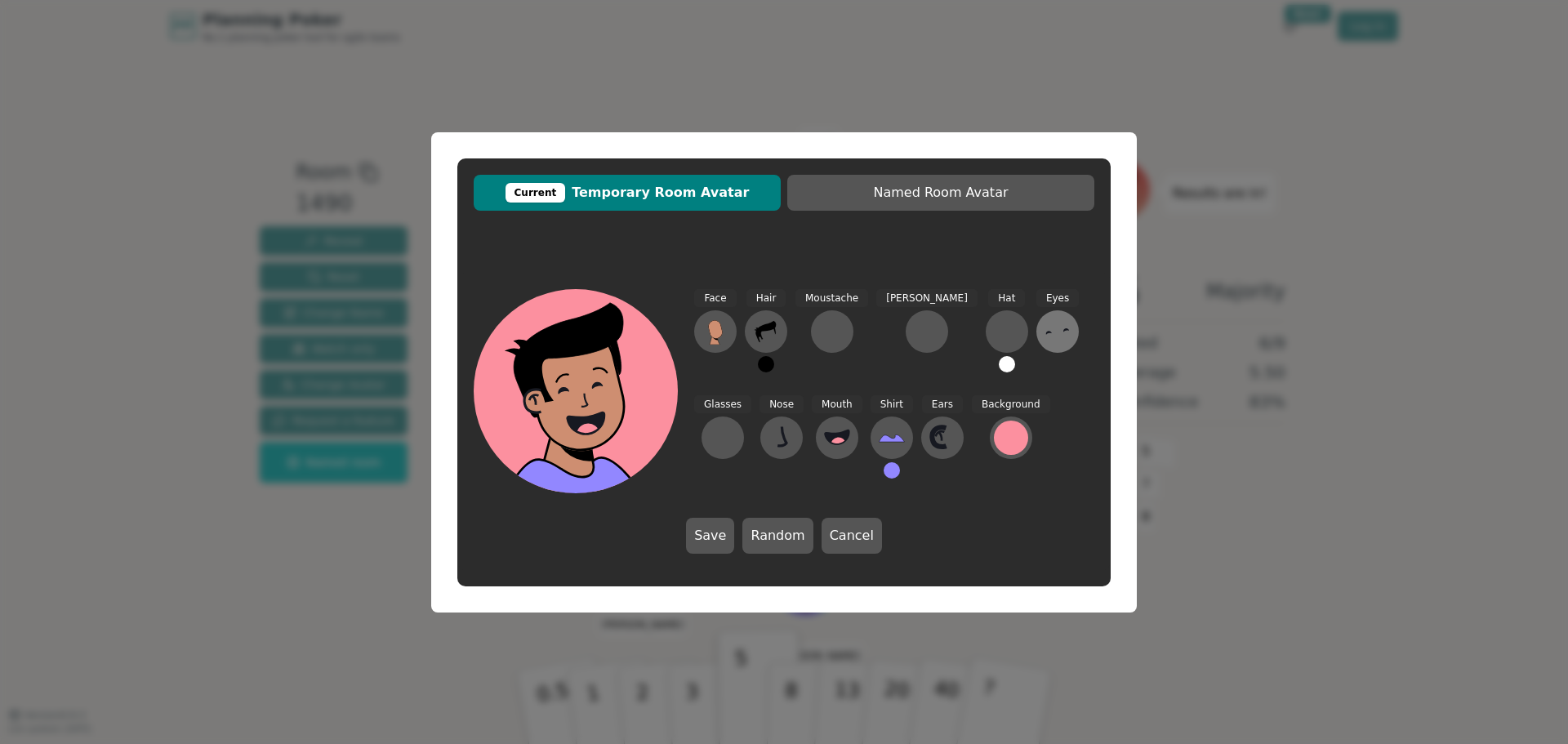
click at [1063, 332] on icon at bounding box center [1066, 330] width 5 height 4
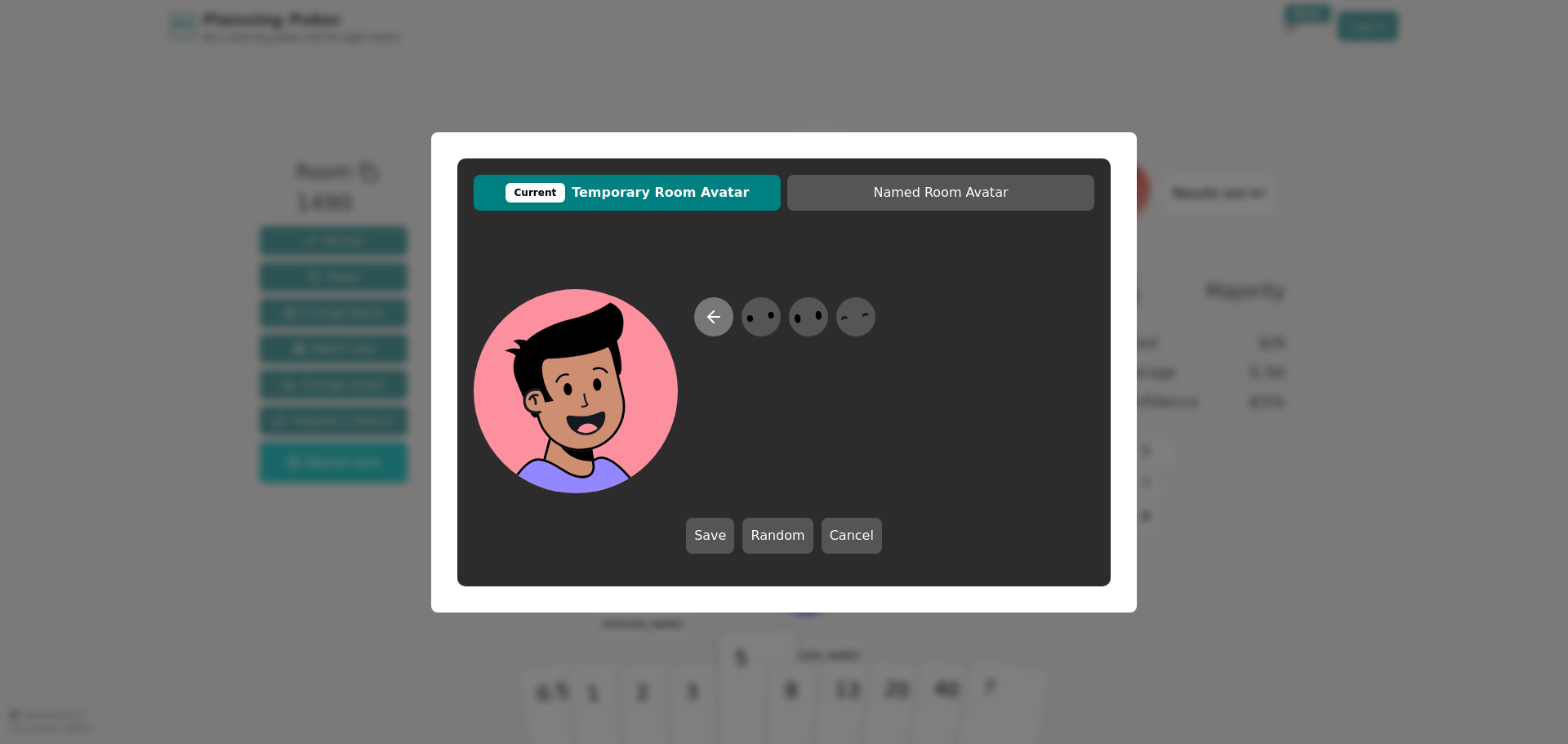
click at [700, 315] on button at bounding box center [713, 316] width 39 height 39
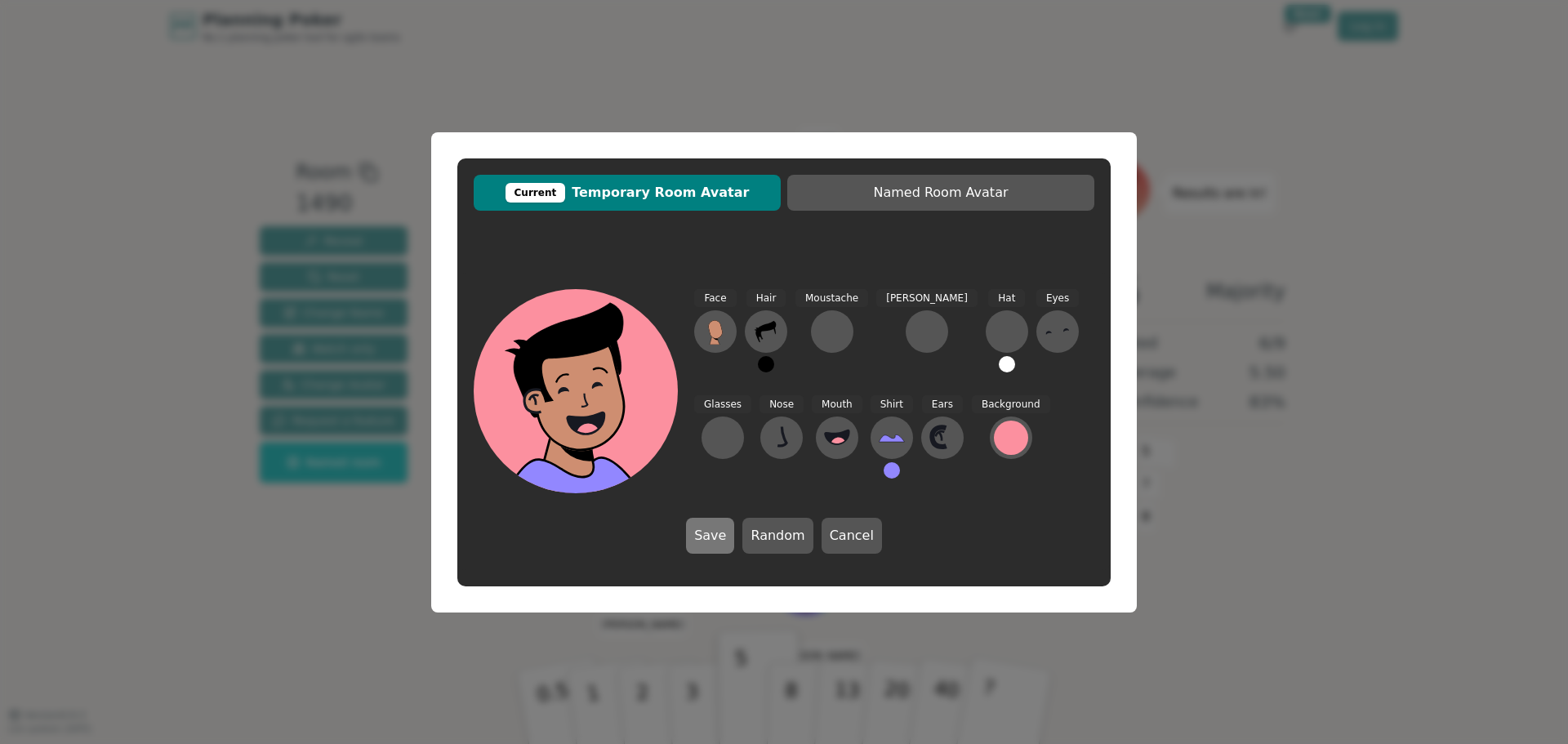
click at [714, 533] on button "Save" at bounding box center [710, 535] width 48 height 36
